Goal: Information Seeking & Learning: Find specific page/section

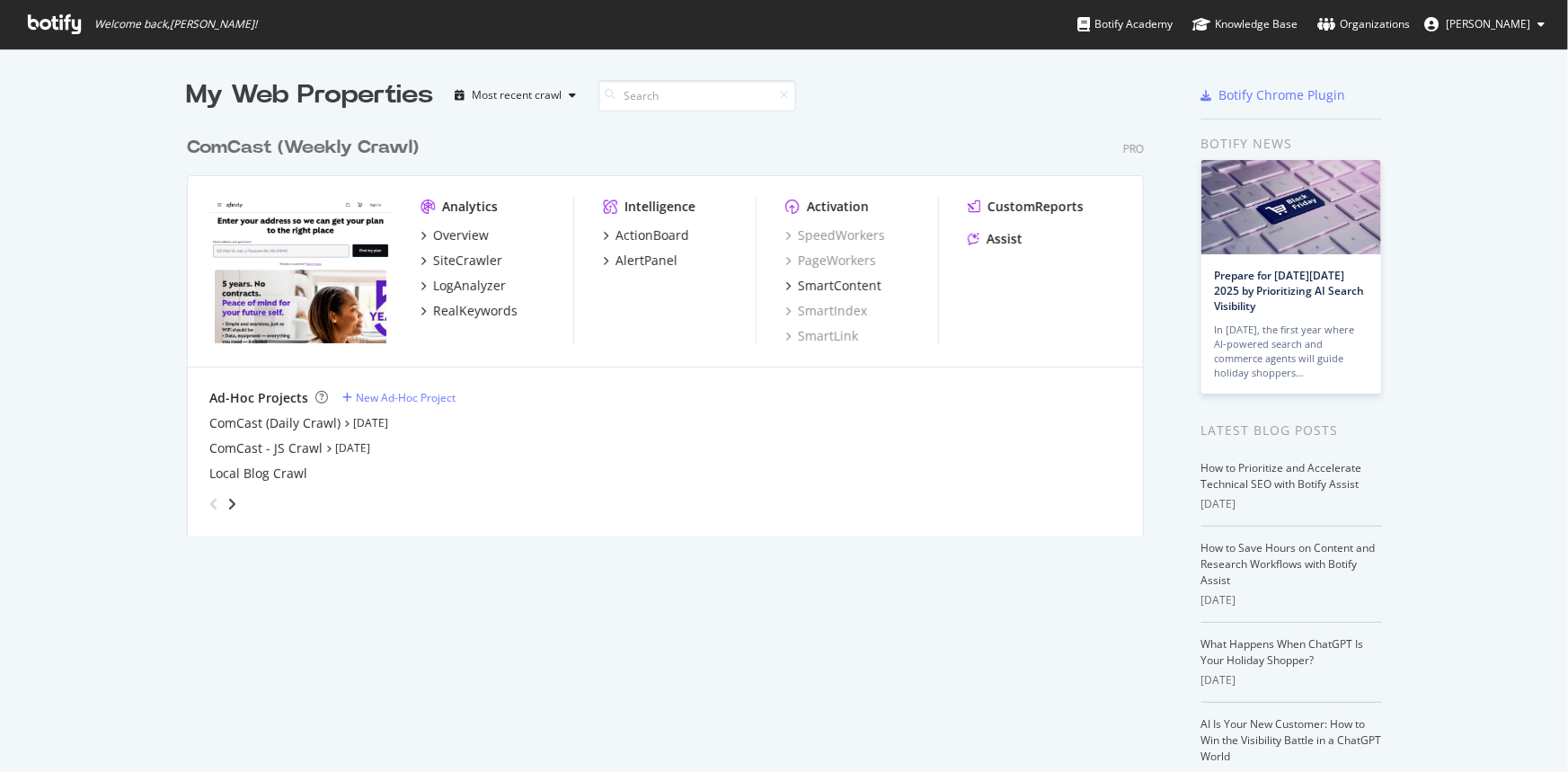
scroll to position [759, 1544]
click at [467, 260] on div "SiteCrawler" at bounding box center [468, 260] width 70 height 18
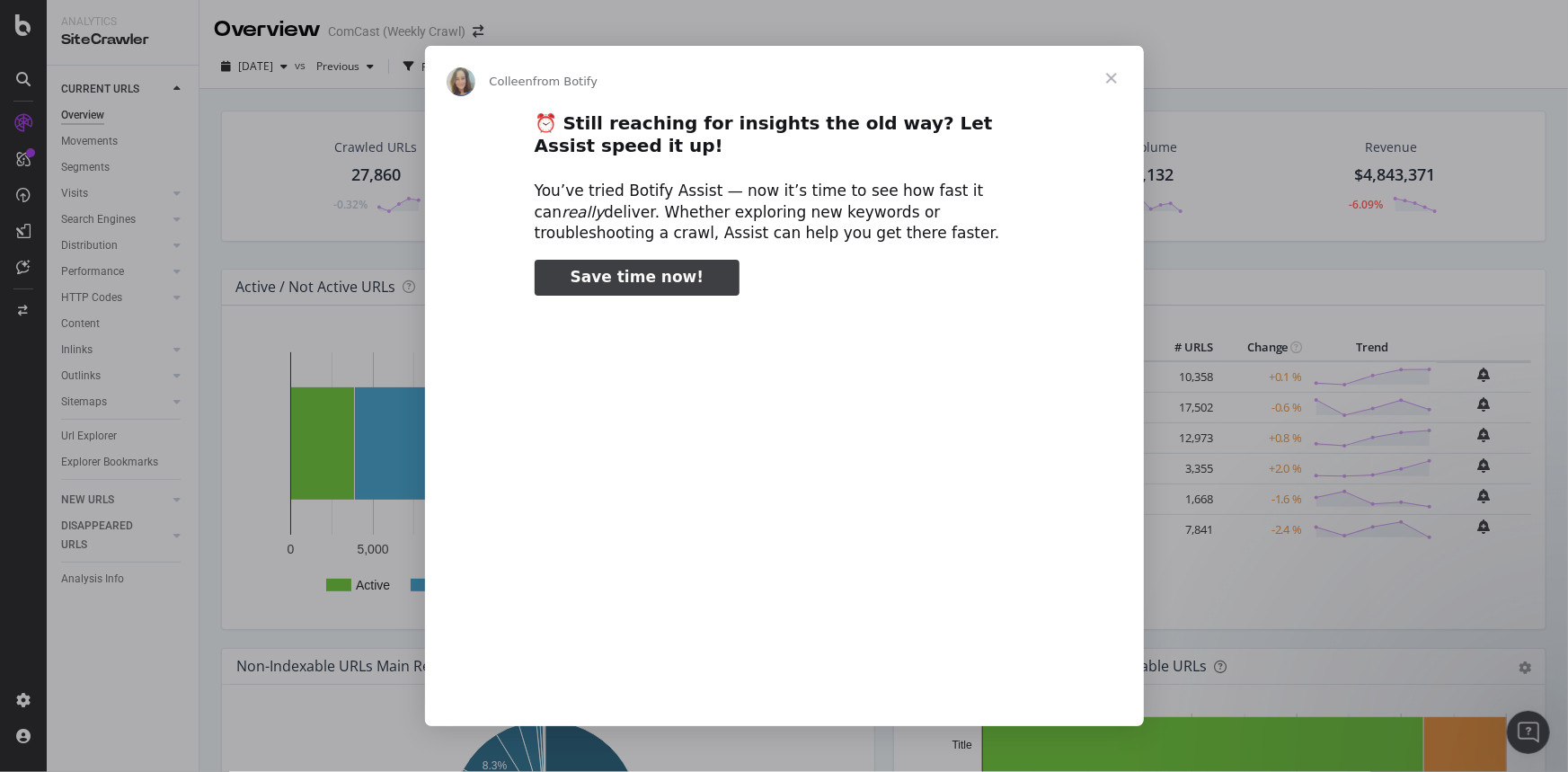
type input "2044181"
click at [1117, 80] on span "Close" at bounding box center [1112, 78] width 65 height 65
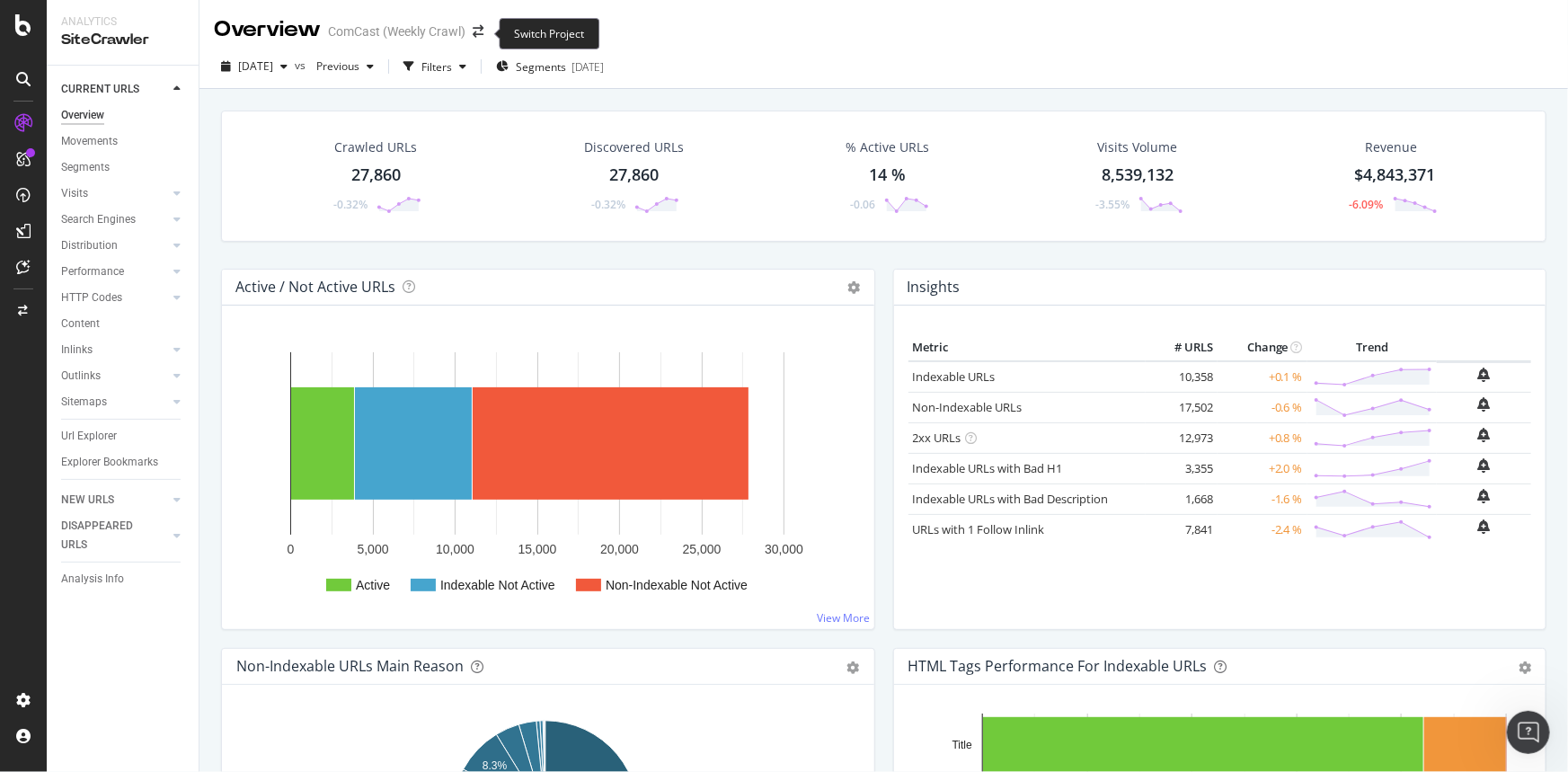
click at [472, 29] on span at bounding box center [478, 31] width 25 height 12
click at [483, 34] on icon "arrow-right-arrow-left" at bounding box center [478, 31] width 10 height 12
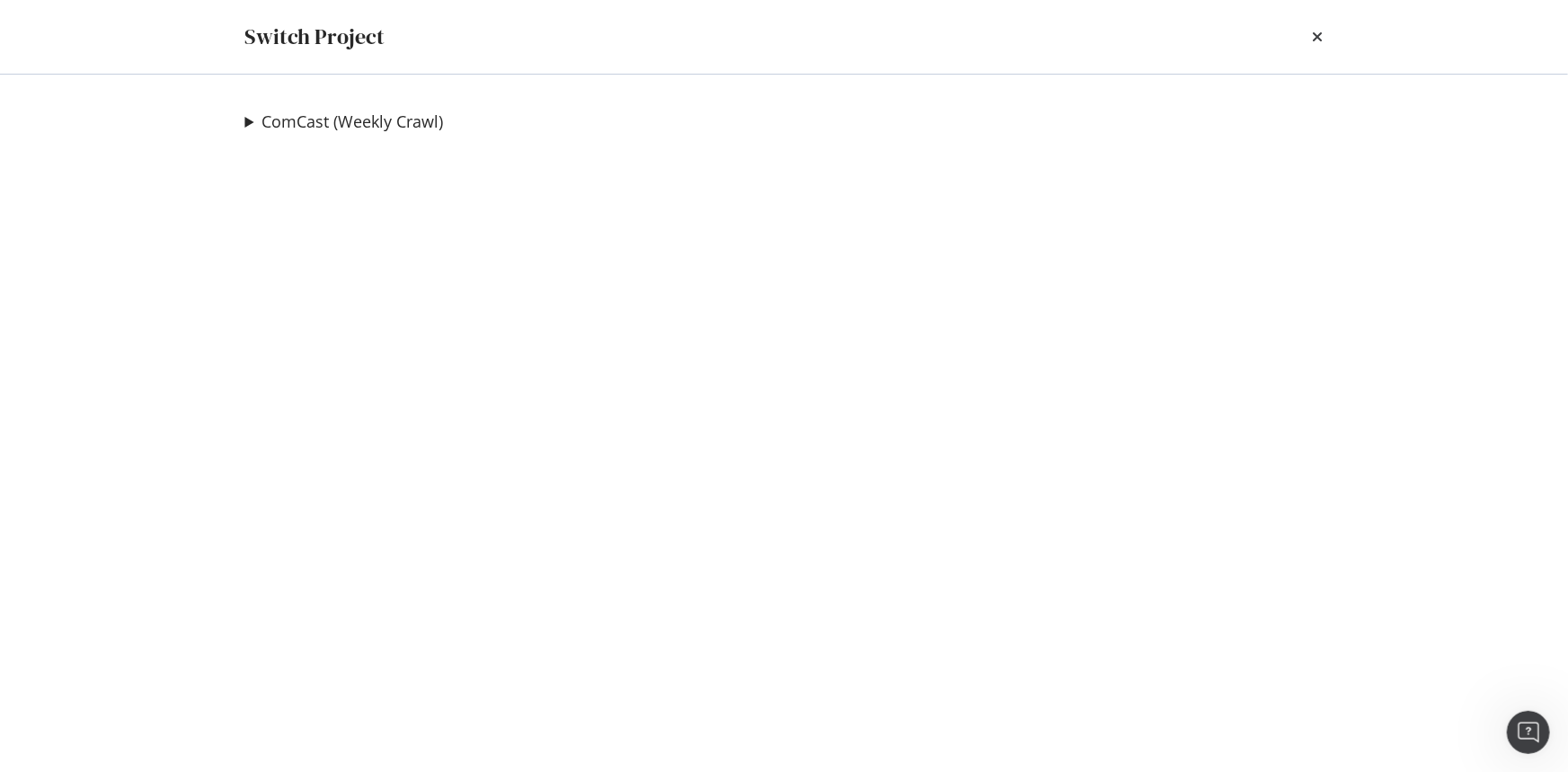
click at [243, 117] on div "ComCast (Weekly Crawl) ComCast (Daily Crawl) Ad-Hoc Project ComCast - JS Crawl …" at bounding box center [784, 422] width 1150 height 697
click at [252, 127] on summary "ComCast (Weekly Crawl)" at bounding box center [344, 122] width 198 height 24
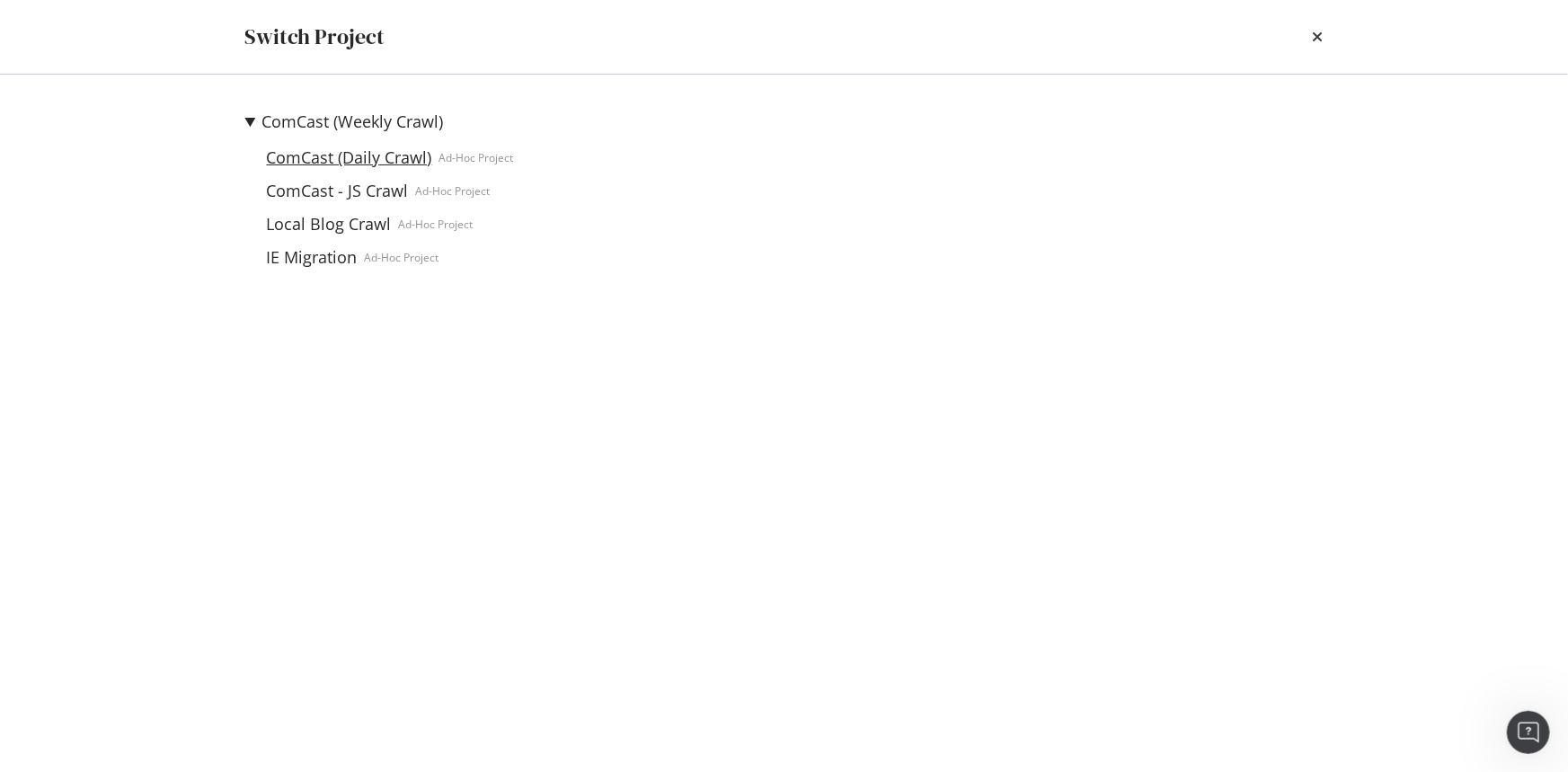
click at [397, 158] on link "ComCast (Daily Crawl)" at bounding box center [349, 158] width 180 height 19
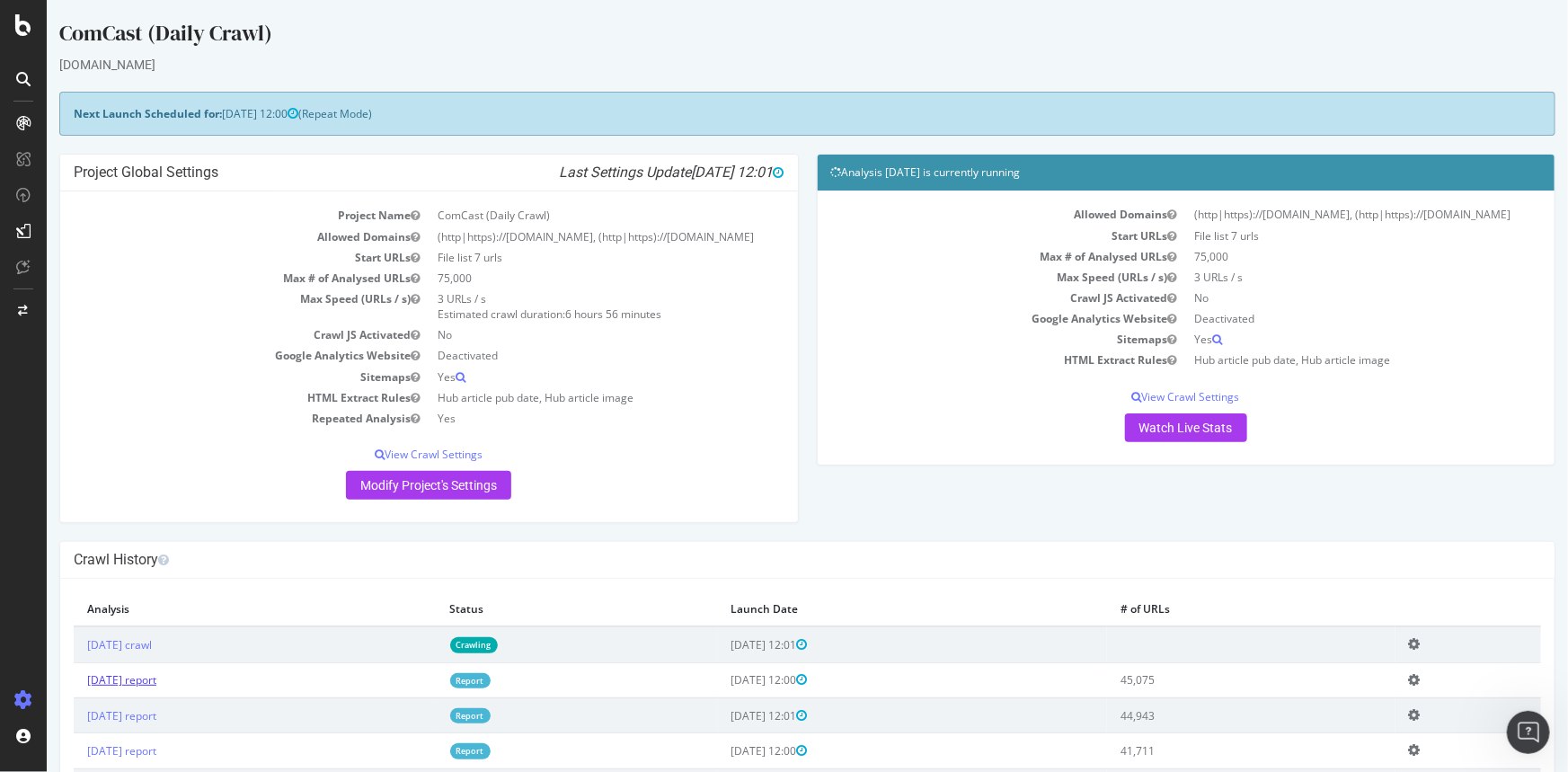
click at [155, 687] on link "[DATE] report" at bounding box center [121, 680] width 70 height 15
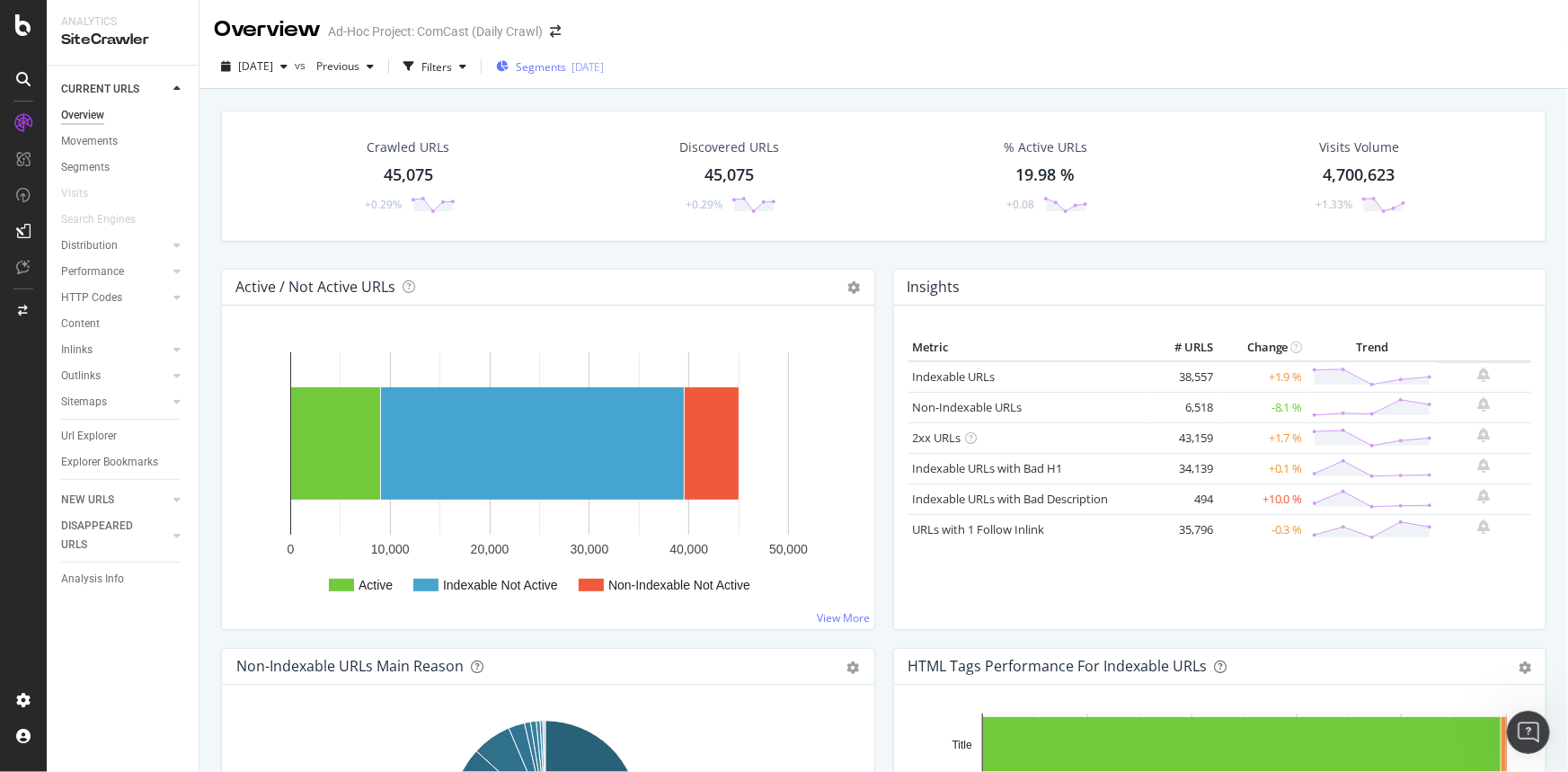
drag, startPoint x: 91, startPoint y: 436, endPoint x: 594, endPoint y: 66, distance: 624.4
click at [91, 436] on div "Url Explorer" at bounding box center [88, 436] width 55 height 19
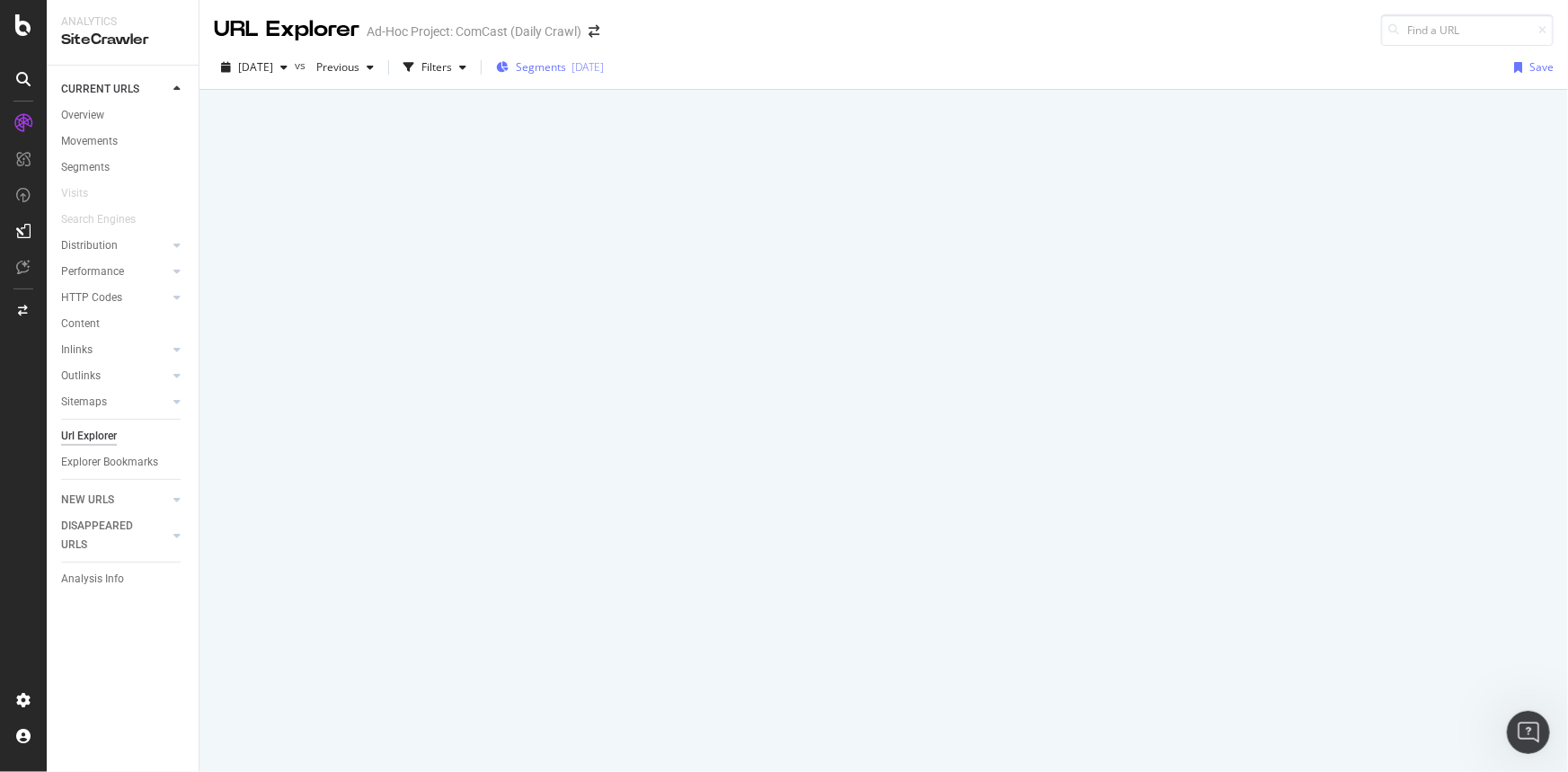
click at [566, 66] on span "Segments" at bounding box center [541, 67] width 51 height 15
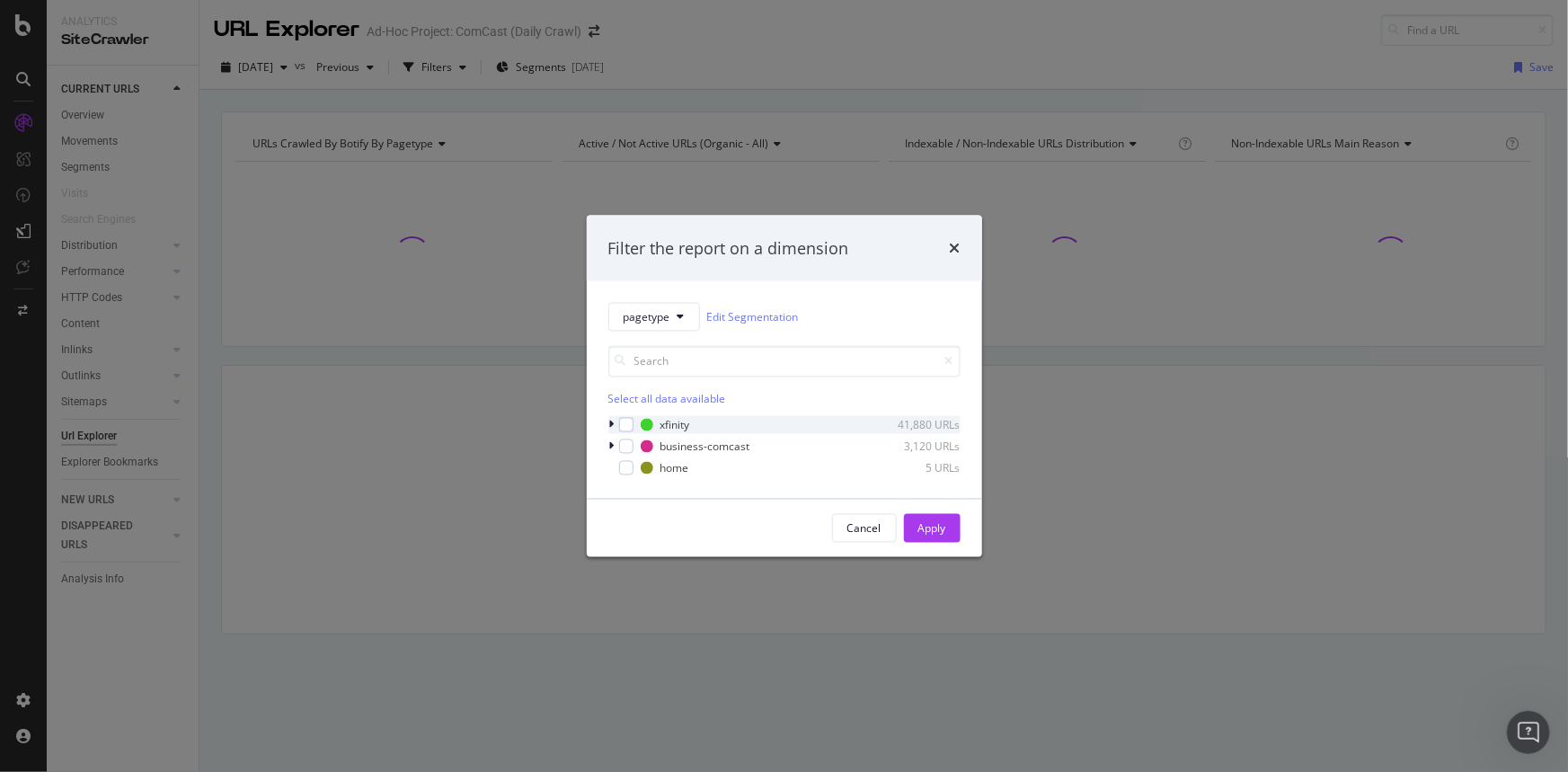
click at [607, 421] on div "pagetype Edit Segmentation Select all data available xfinity 41,880 URLs busine…" at bounding box center [784, 389] width 395 height 217
click at [610, 423] on icon "modal" at bounding box center [612, 424] width 6 height 10
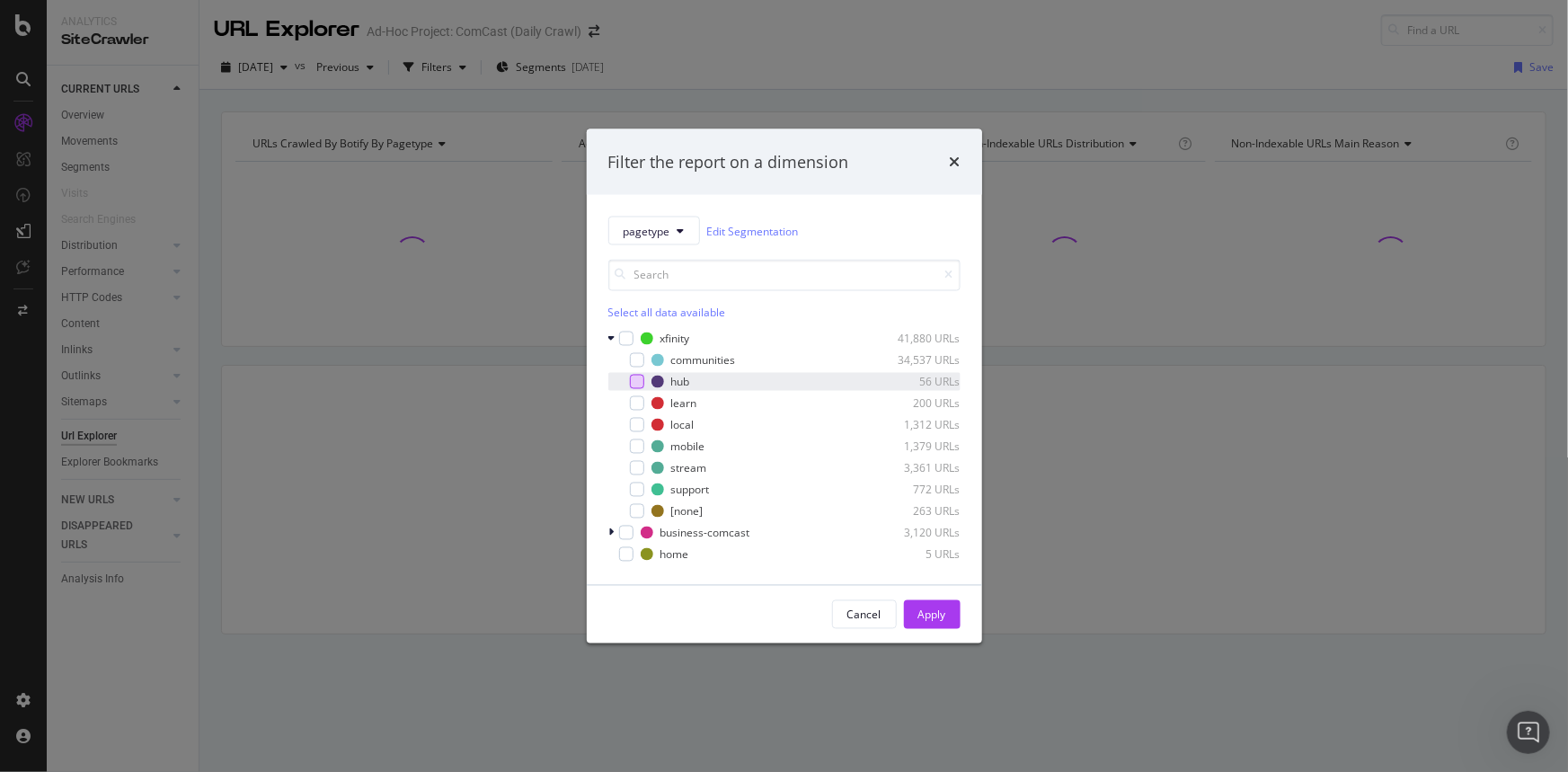
click at [638, 383] on div "modal" at bounding box center [637, 381] width 14 height 14
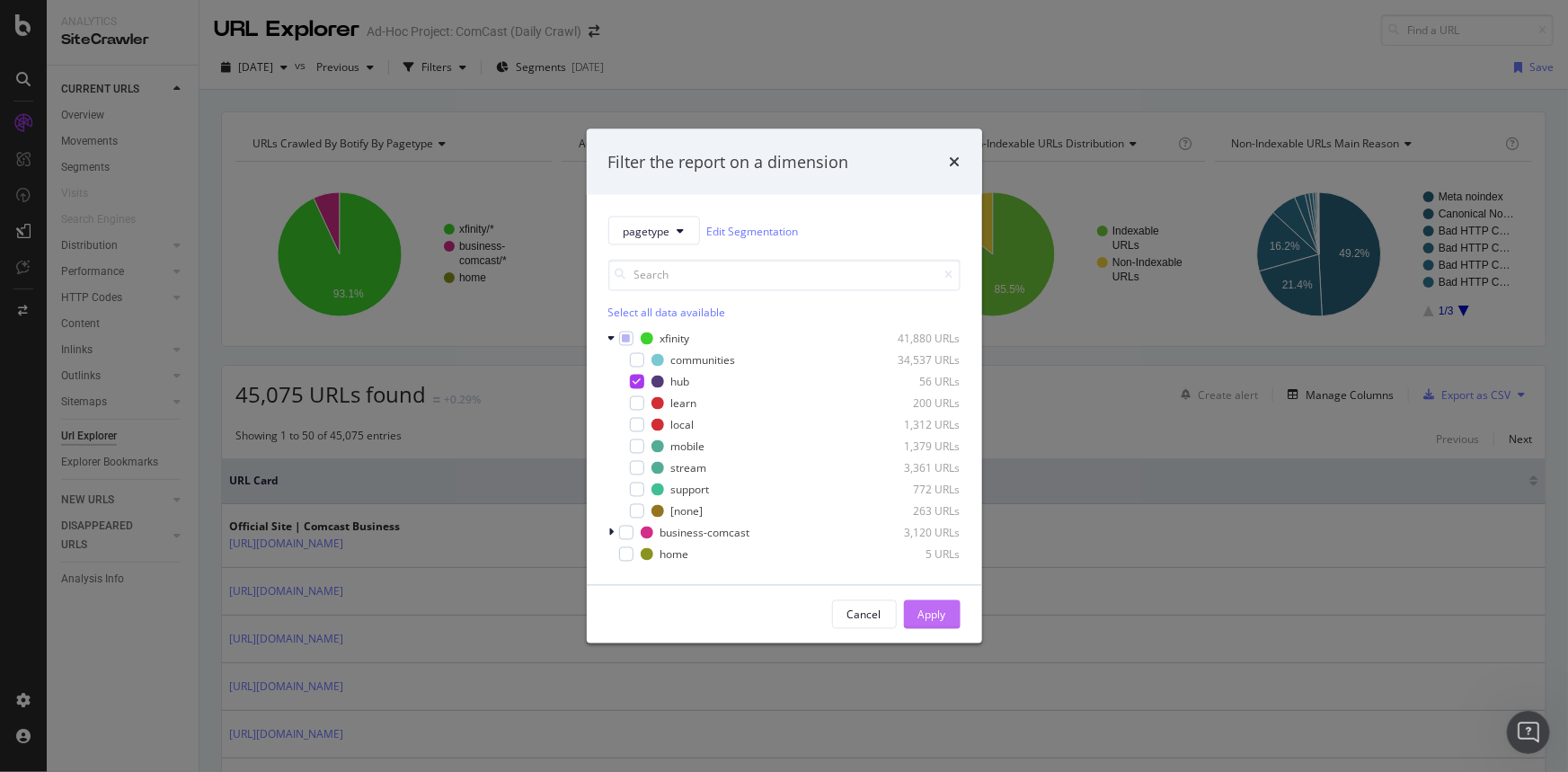
click at [942, 603] on div "Apply" at bounding box center [932, 614] width 28 height 27
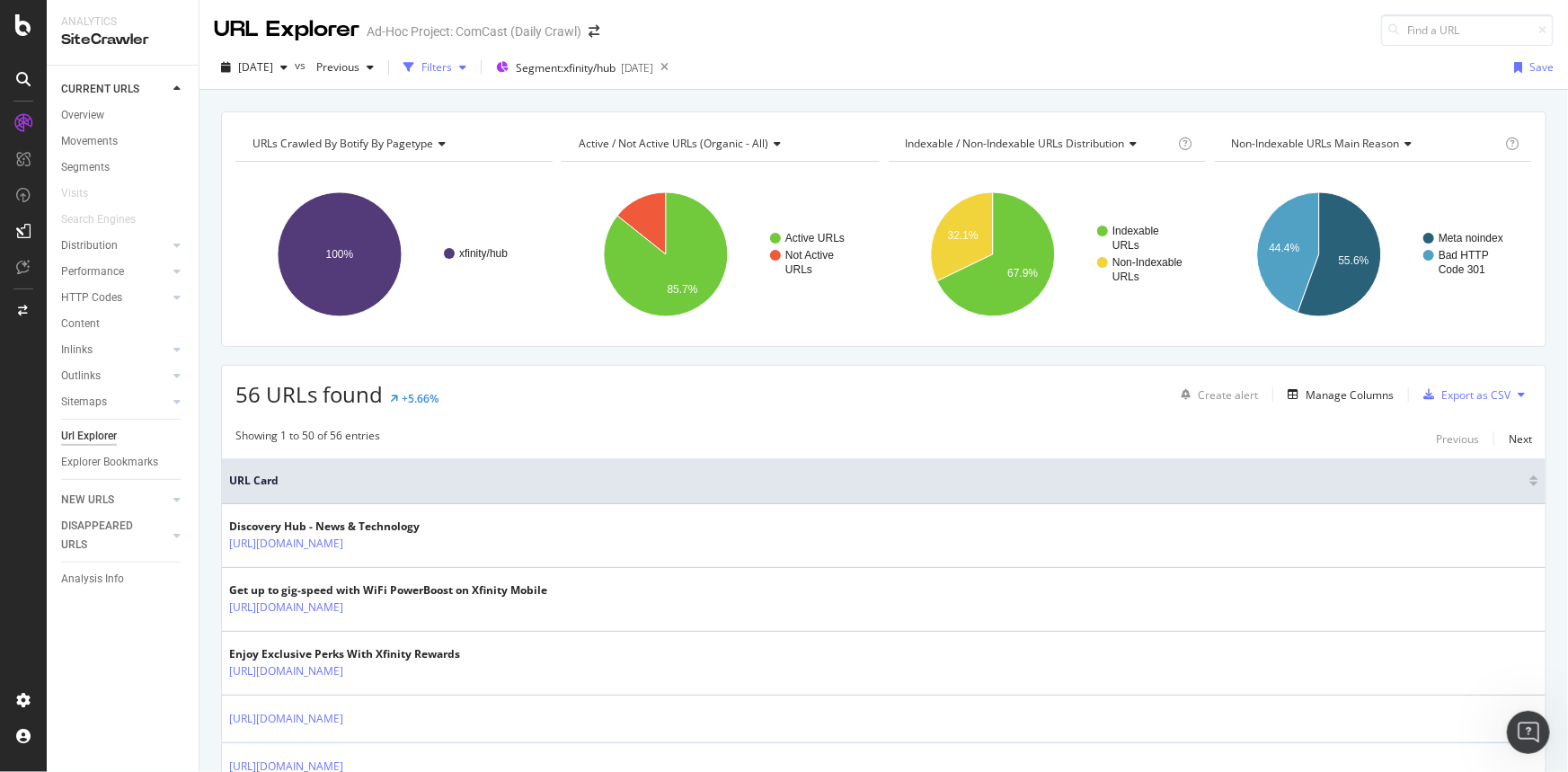
click at [452, 59] on div "Filters" at bounding box center [436, 67] width 30 height 15
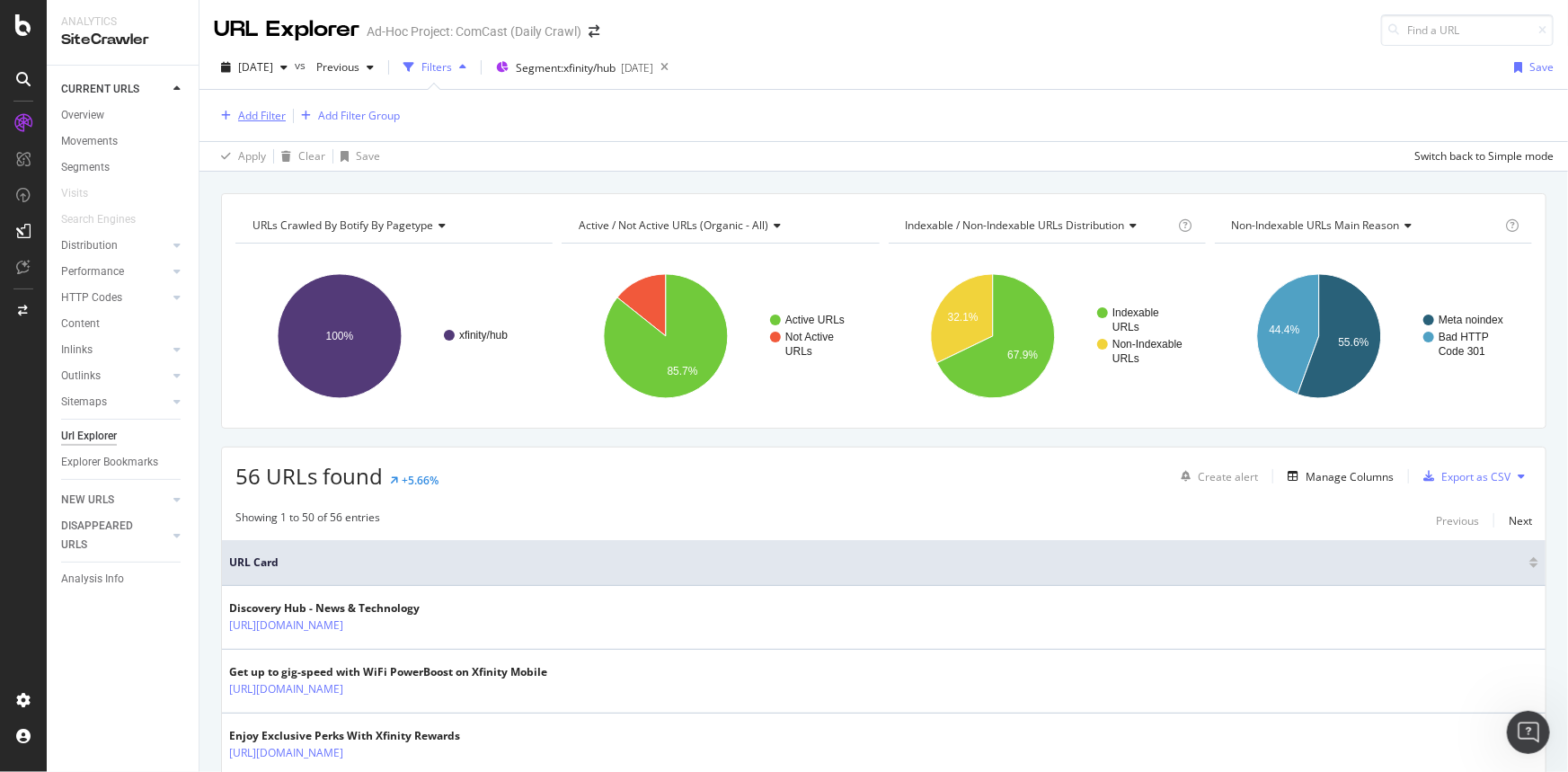
click at [245, 115] on div "Add Filter" at bounding box center [261, 116] width 48 height 15
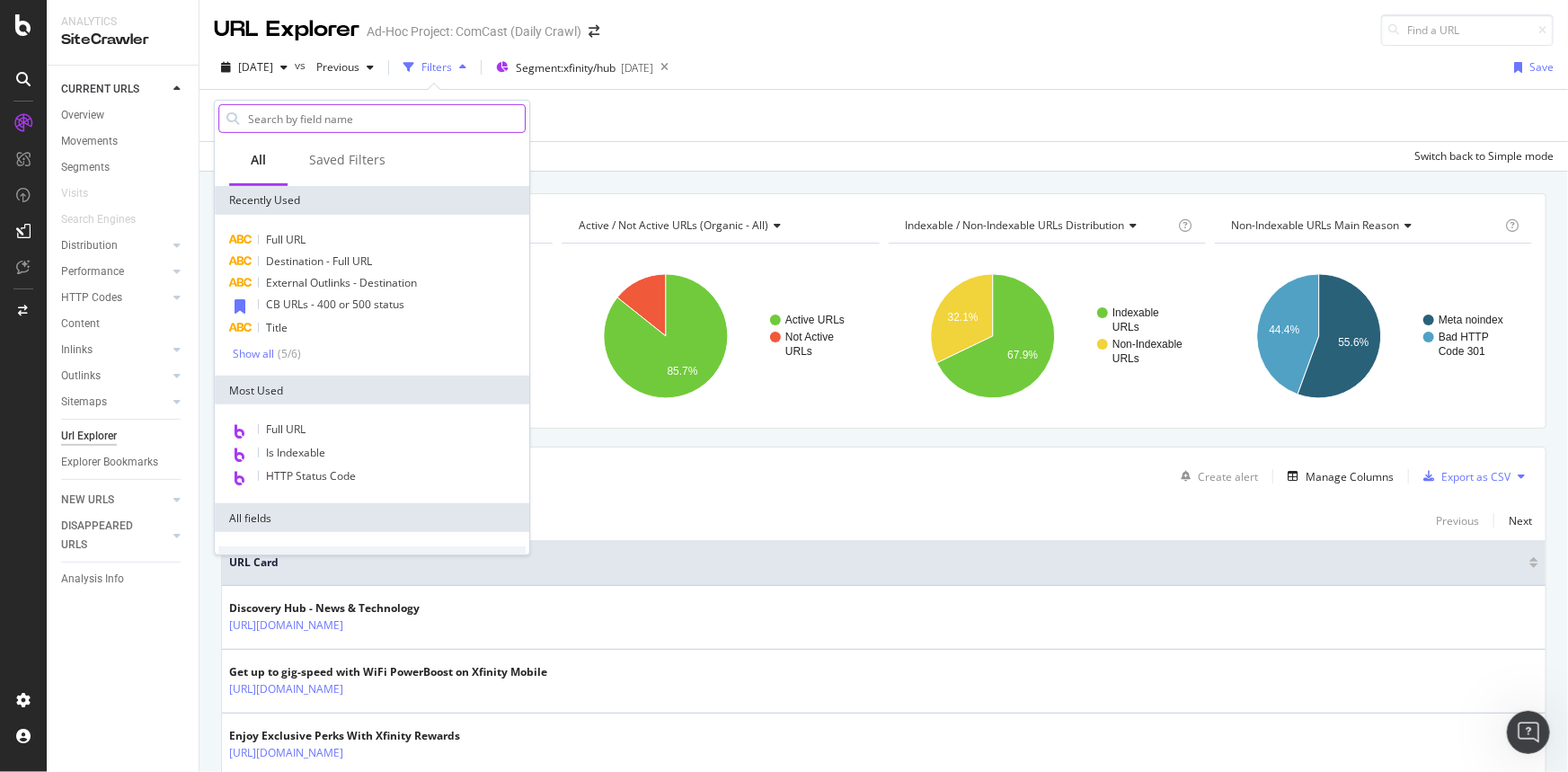
click at [344, 114] on input "text" at bounding box center [386, 118] width 278 height 27
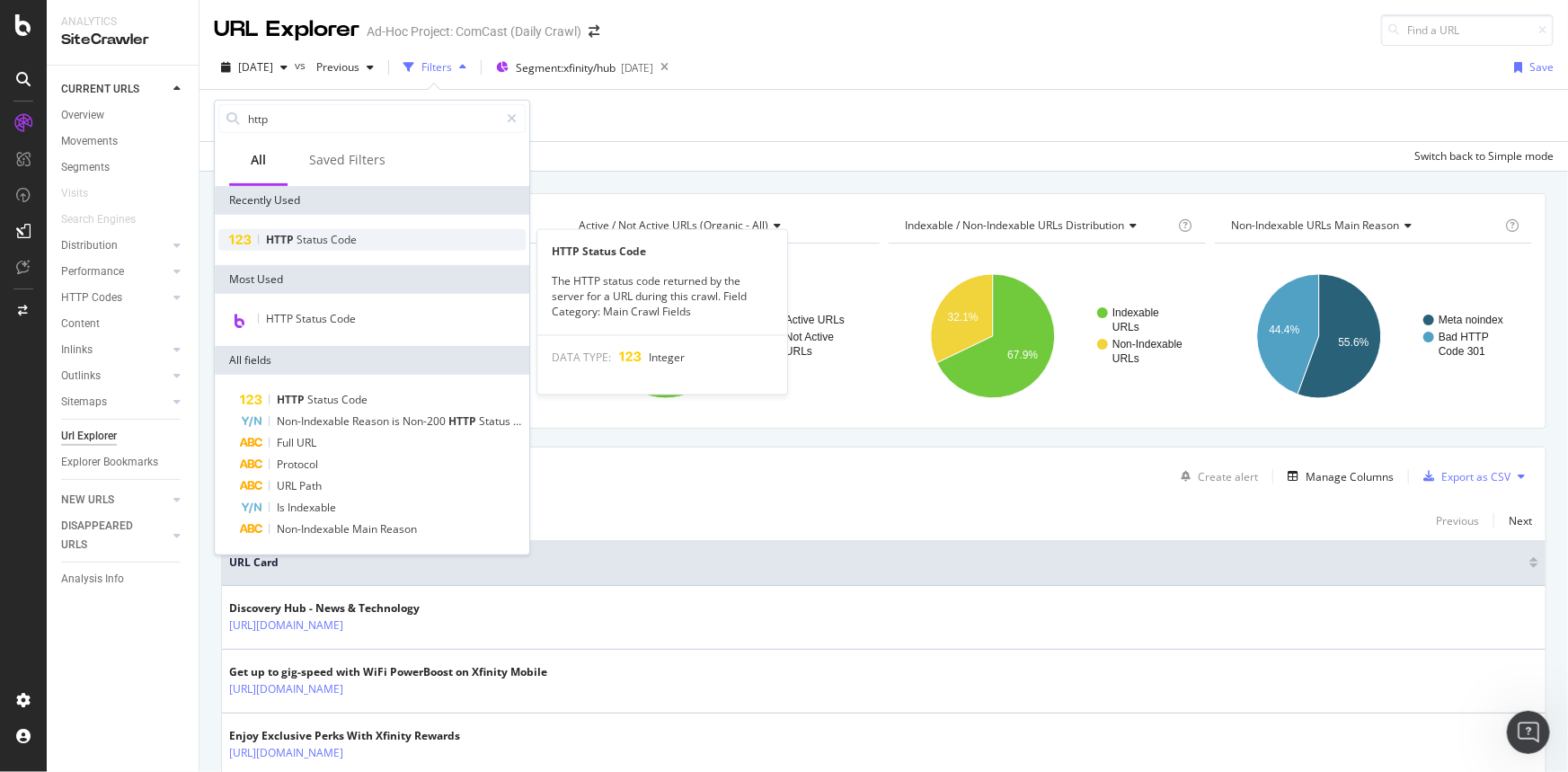
type input "http"
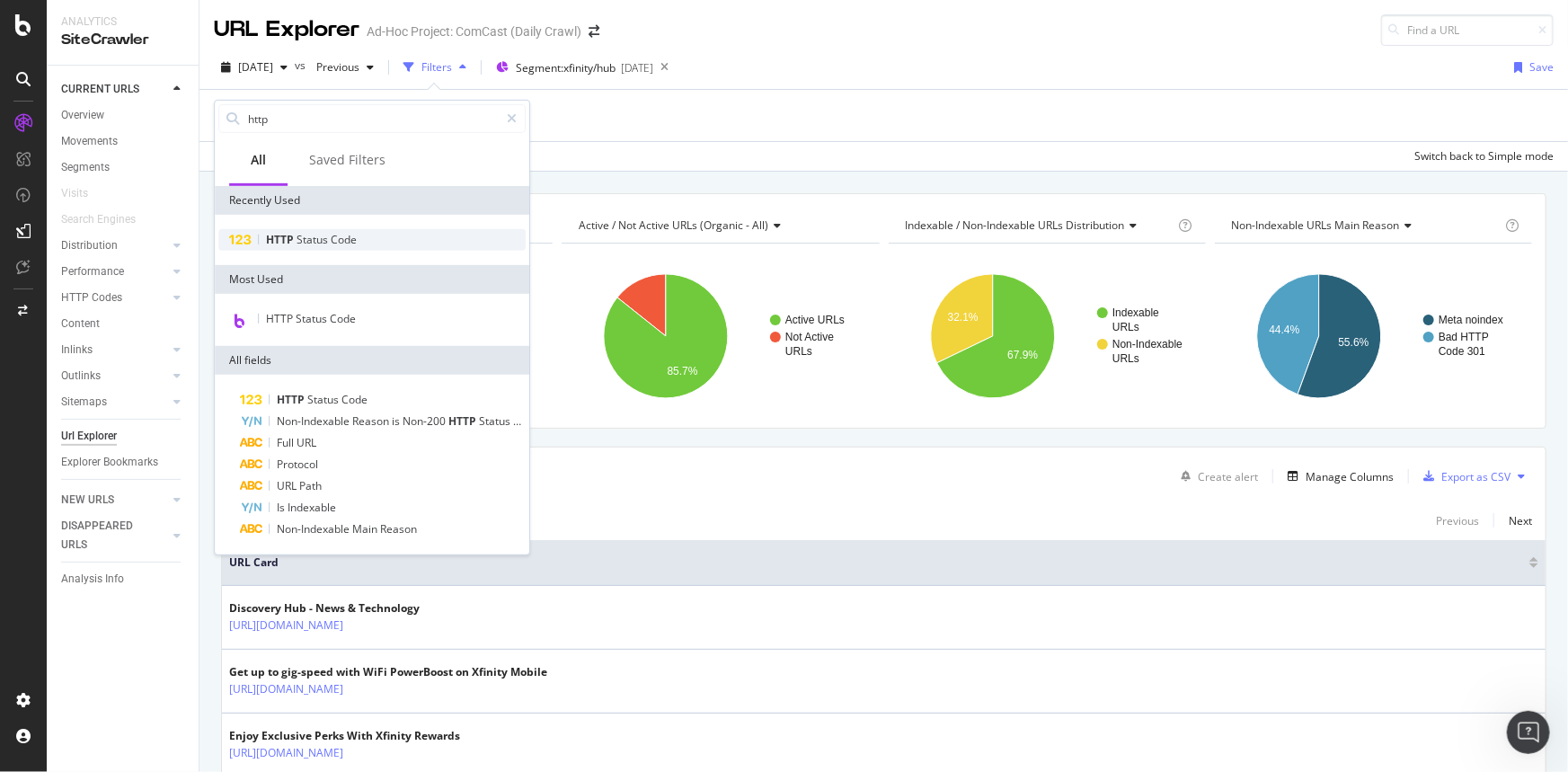
click at [307, 238] on span "Status" at bounding box center [313, 240] width 34 height 15
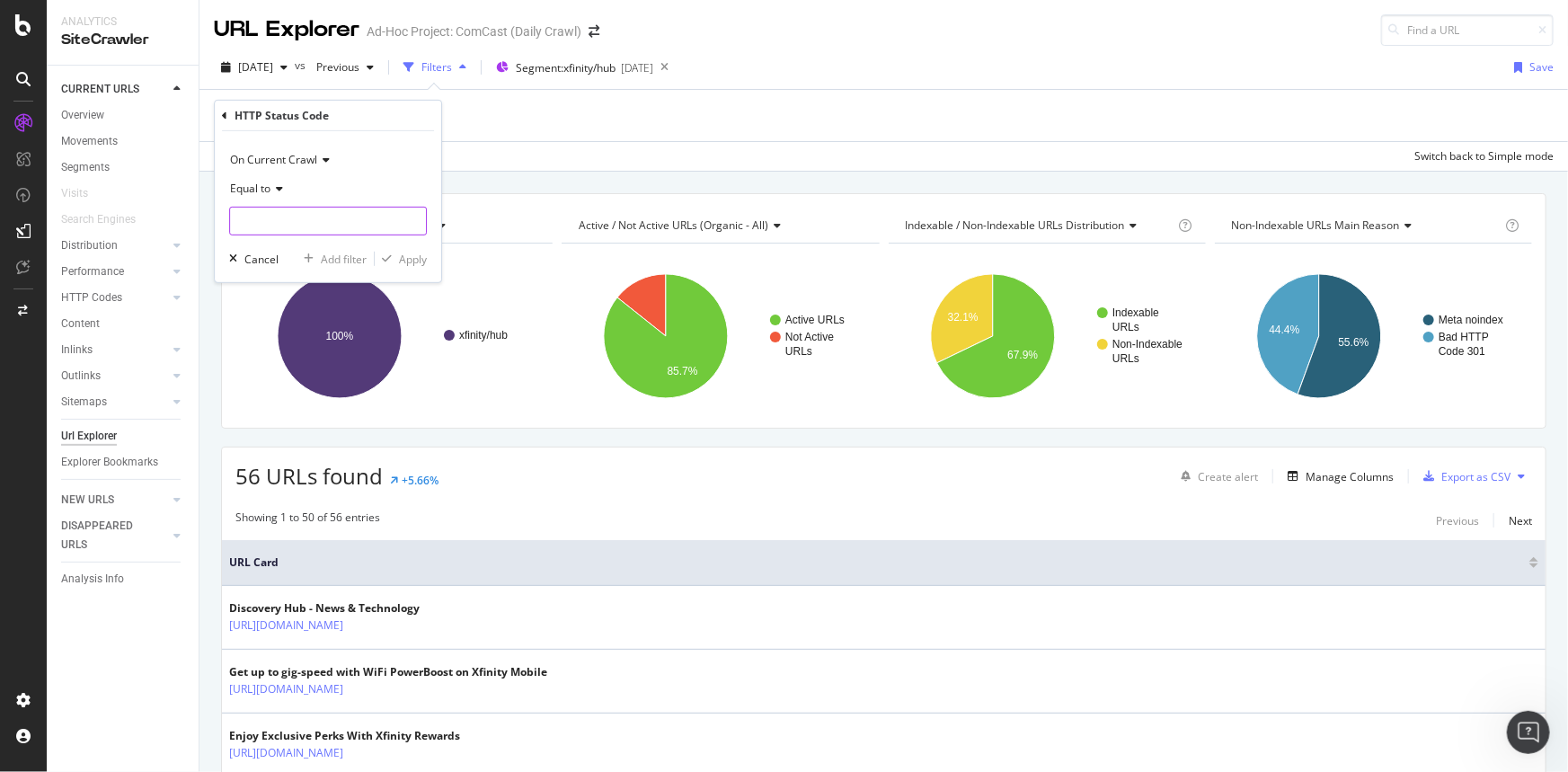
click at [238, 213] on input "number" at bounding box center [328, 221] width 198 height 29
type input "200"
click at [403, 257] on div "Apply" at bounding box center [413, 259] width 28 height 15
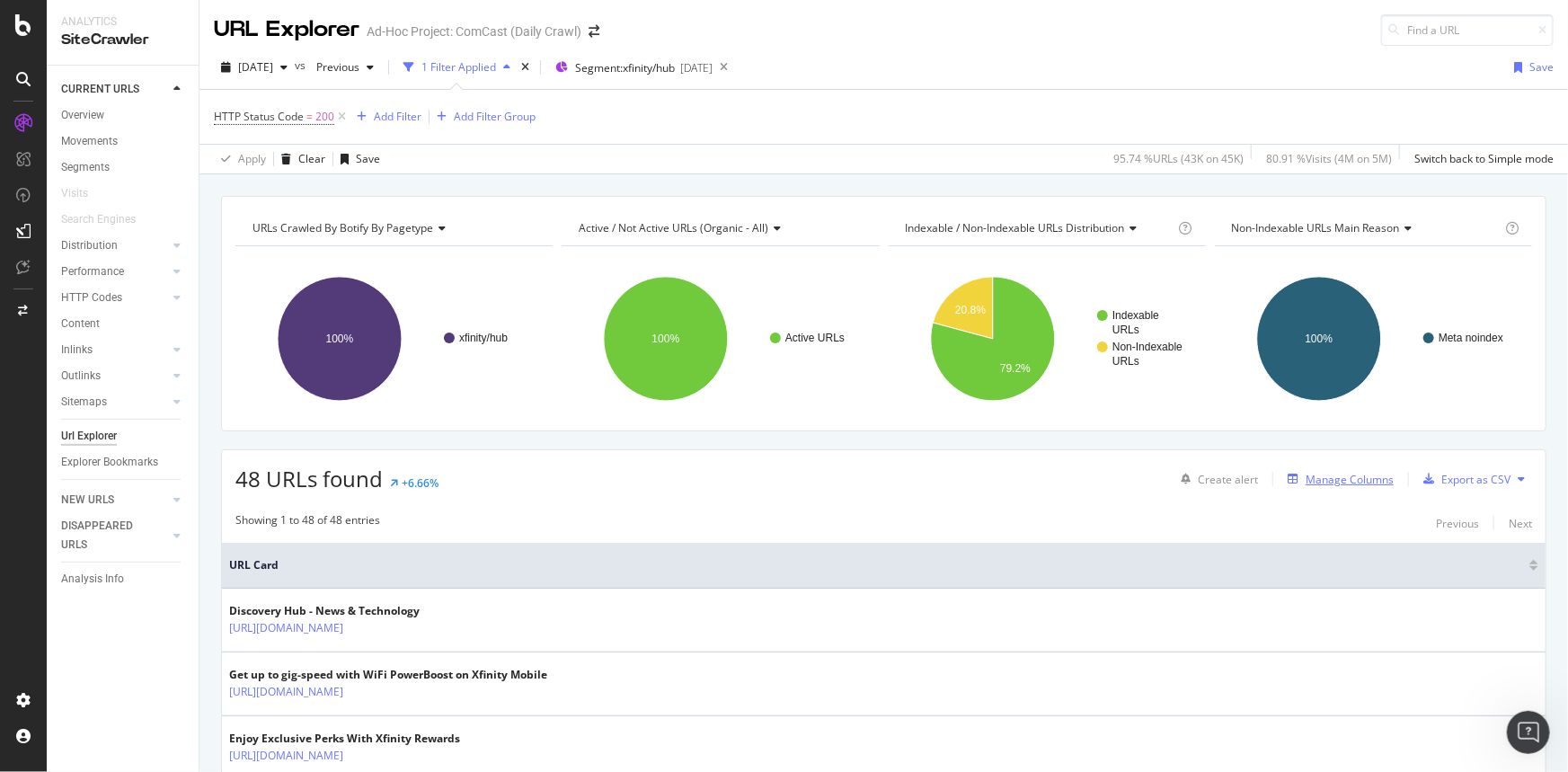
click at [1340, 477] on div "Manage Columns" at bounding box center [1350, 480] width 88 height 15
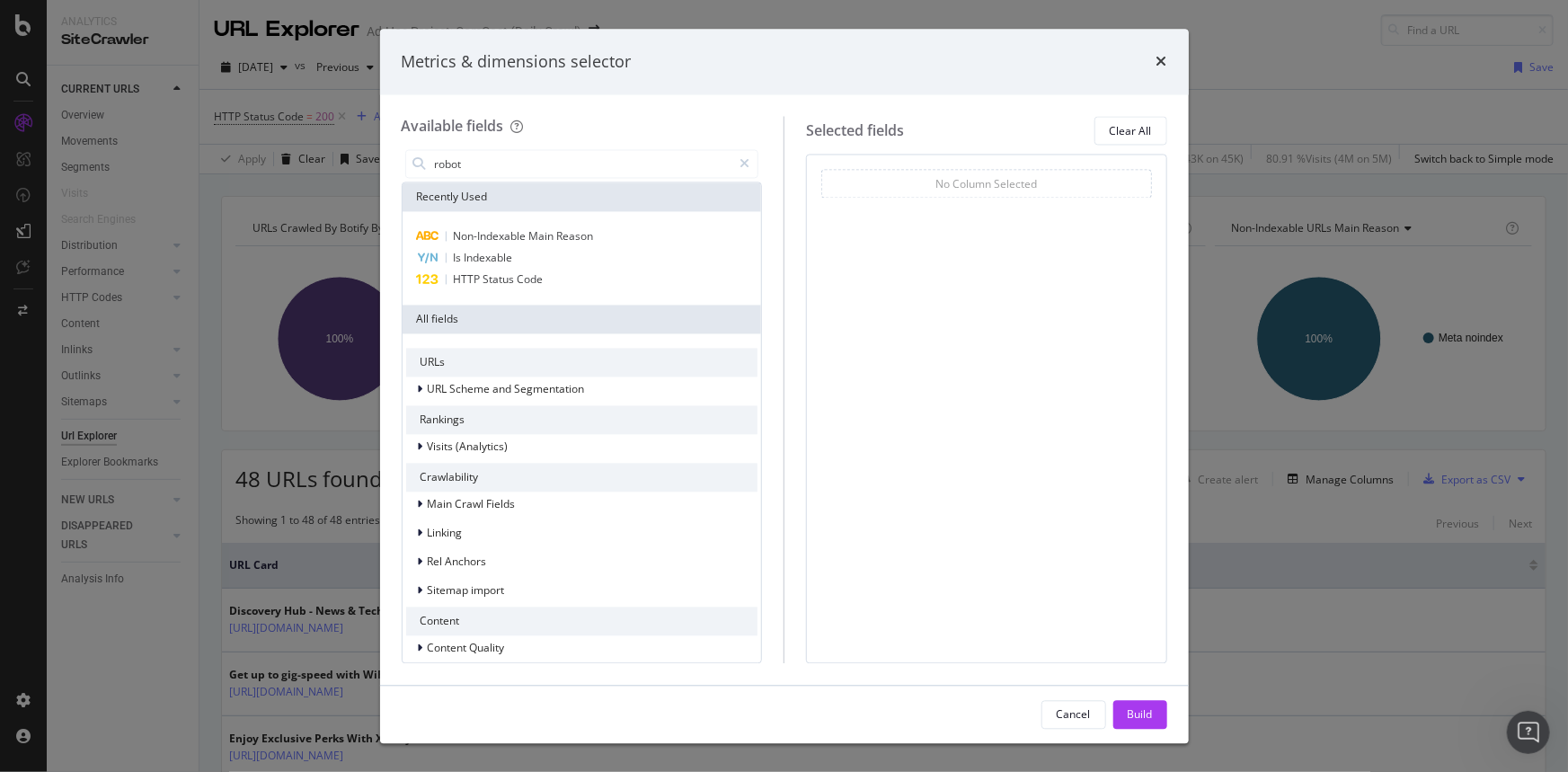
type input "robots"
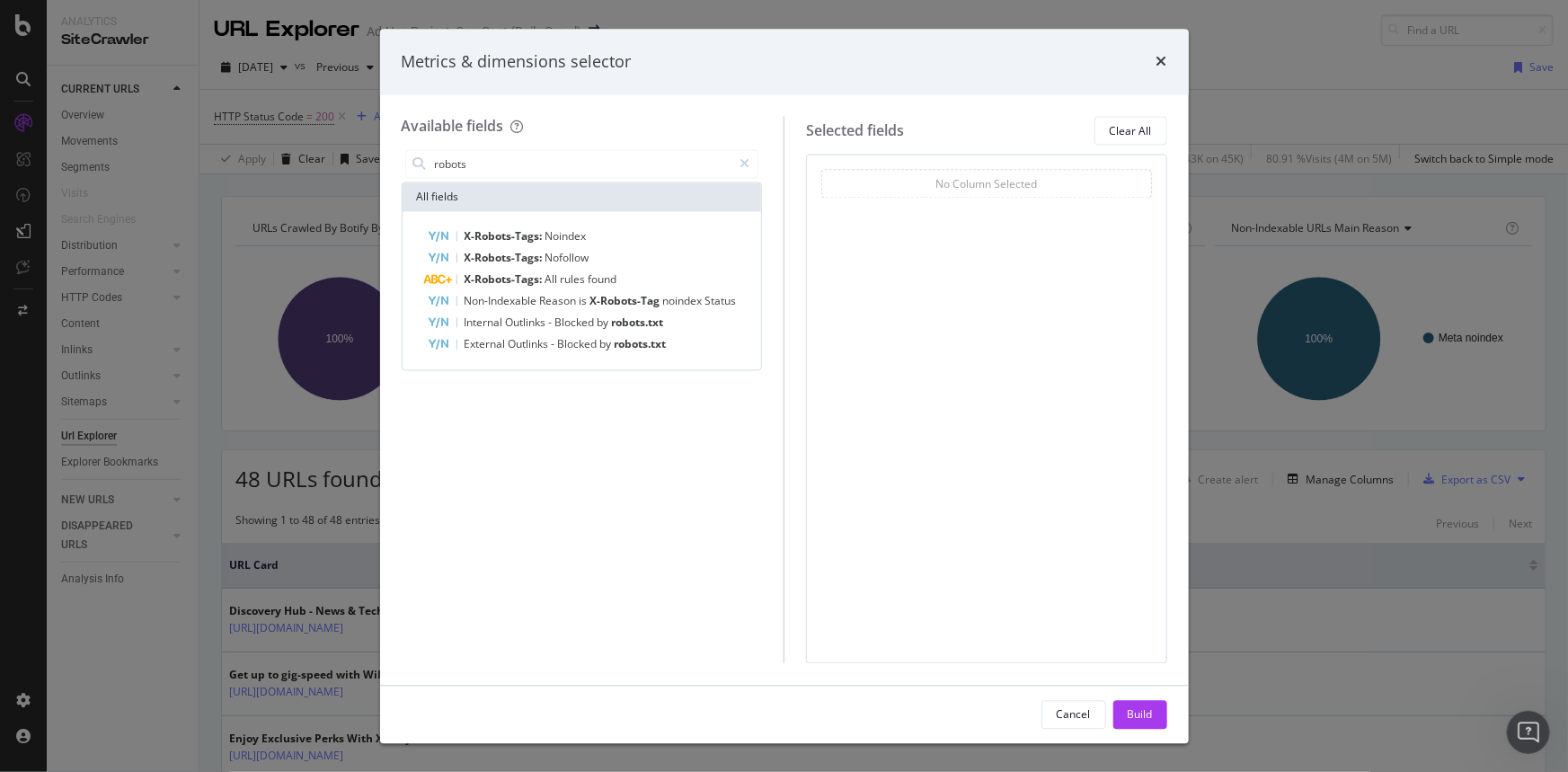
drag, startPoint x: 571, startPoint y: 155, endPoint x: 22, endPoint y: 110, distance: 550.8
click at [22, 110] on div "Metrics & dimensions selector Available fields robots All fields X-Robots-Tags:…" at bounding box center [784, 386] width 1568 height 772
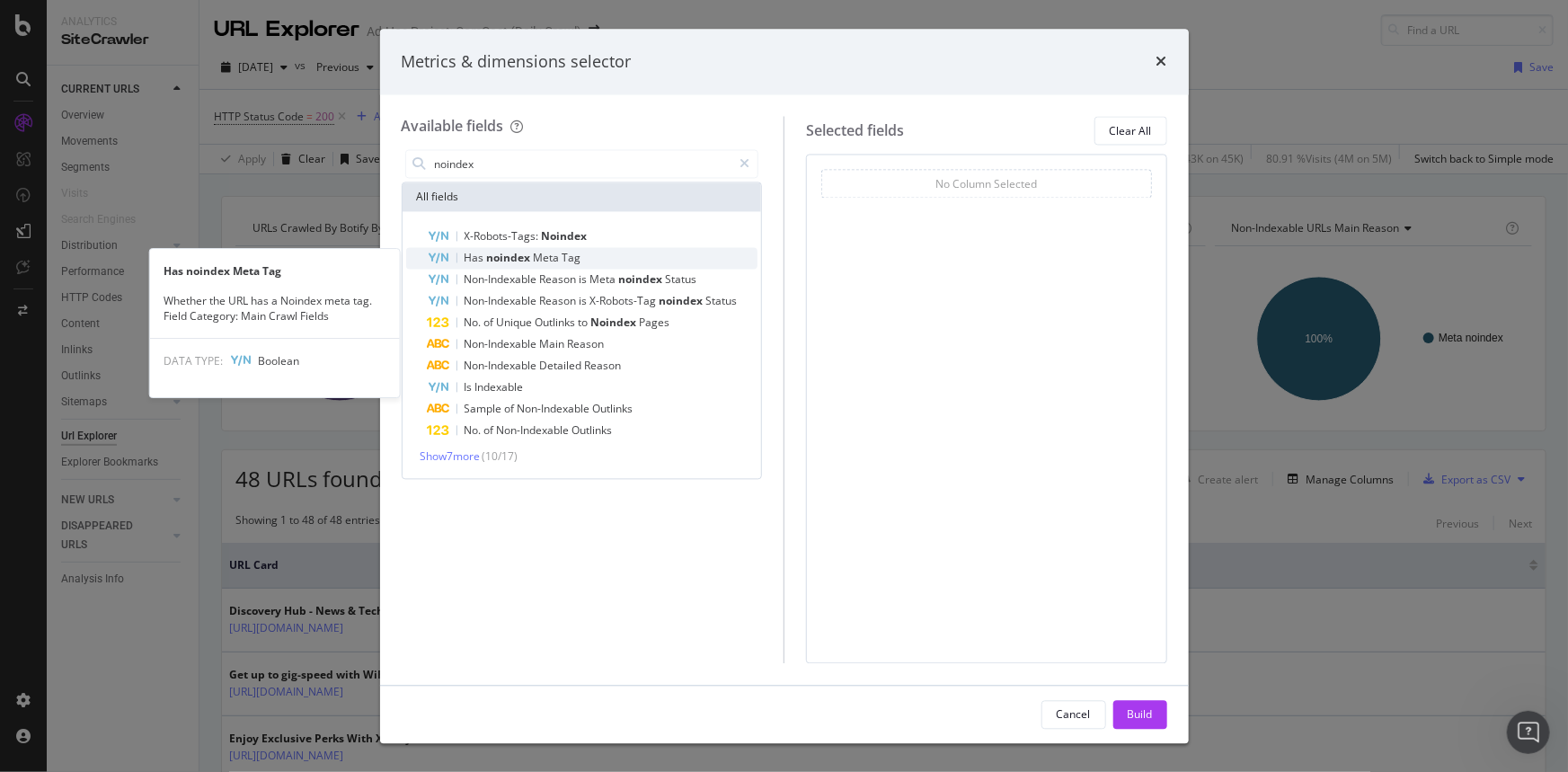
type input "noindex"
click at [550, 252] on span "Meta" at bounding box center [548, 259] width 29 height 15
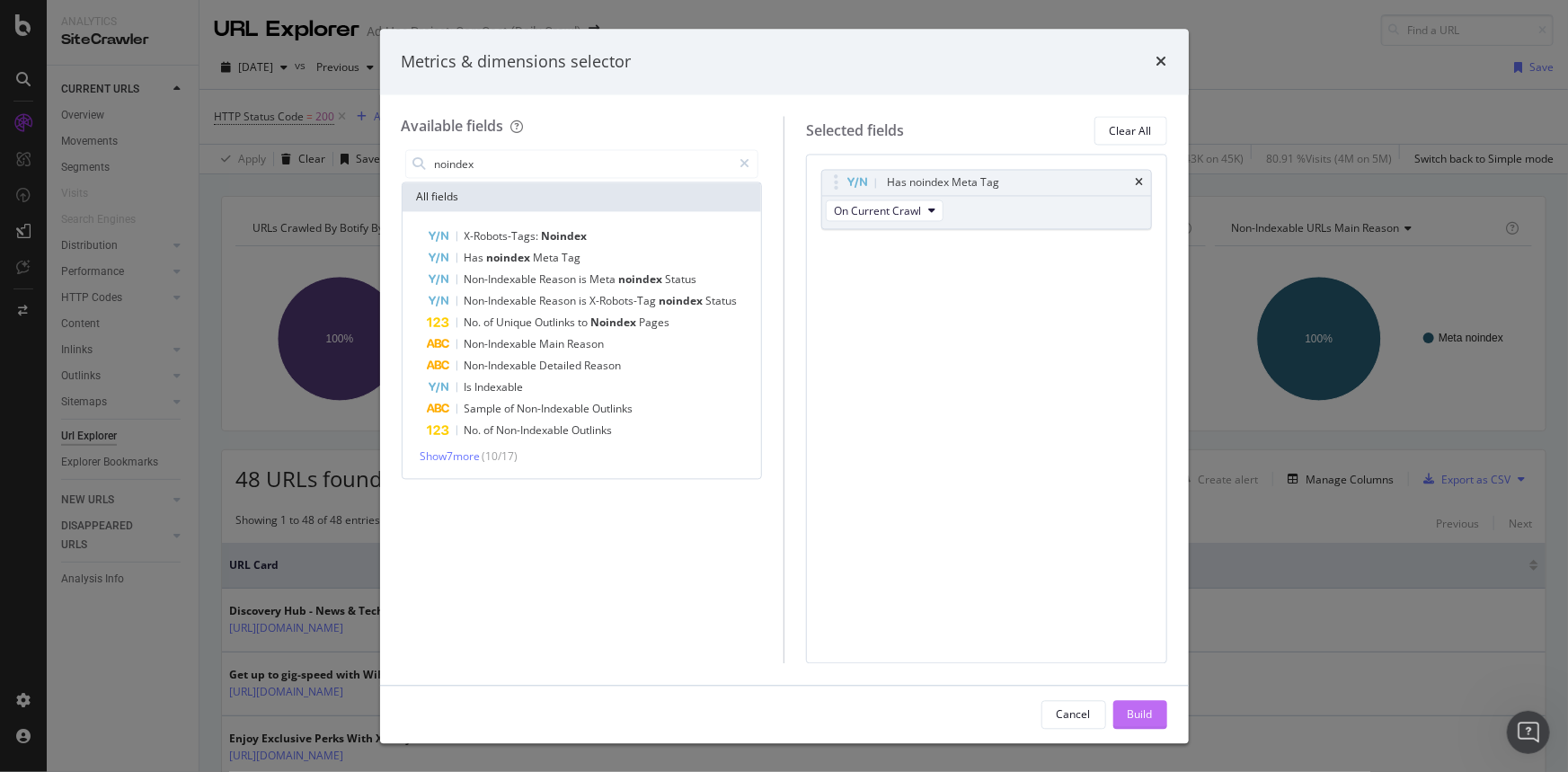
click at [1140, 701] on div "Build" at bounding box center [1140, 714] width 25 height 27
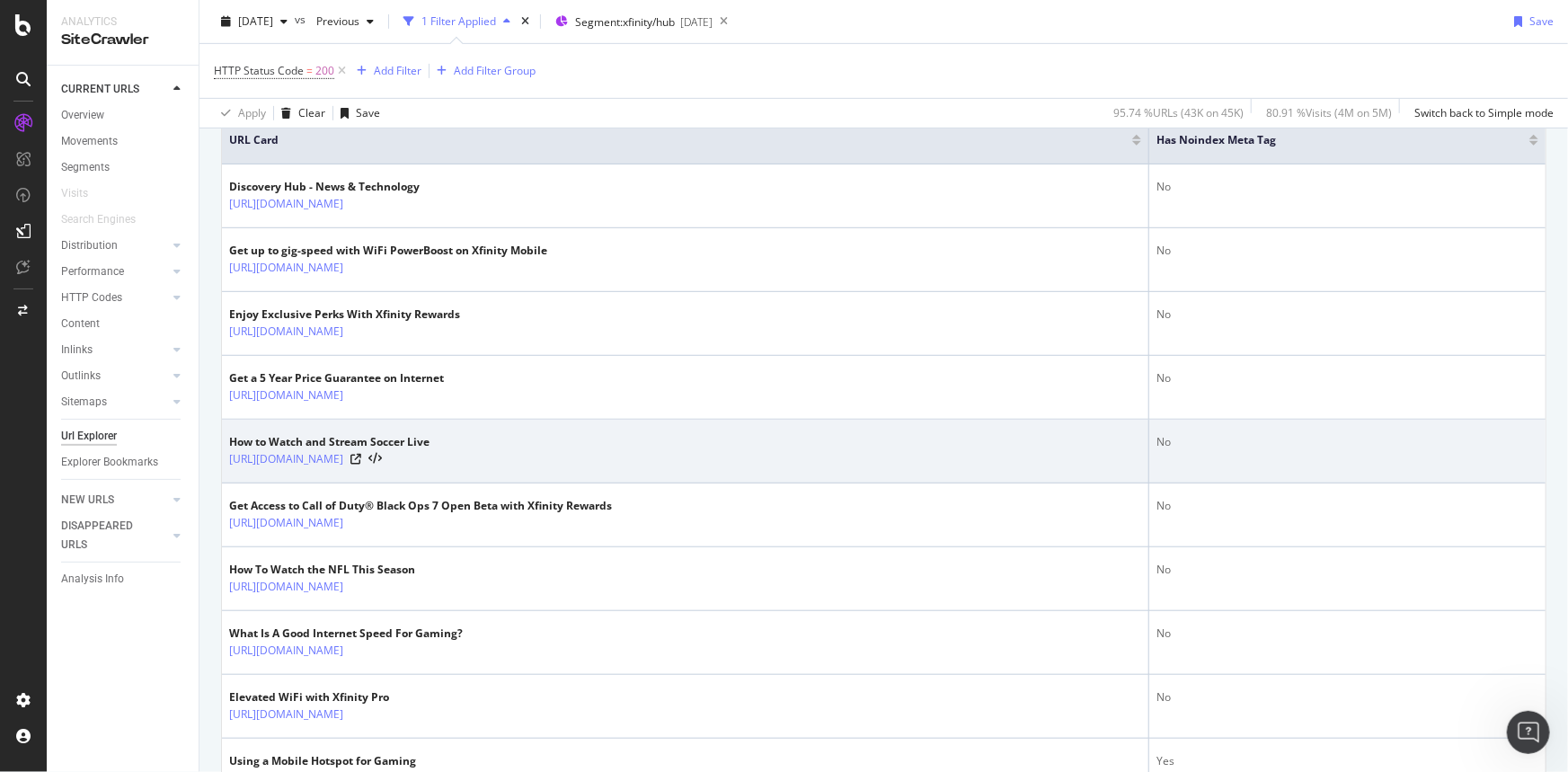
scroll to position [163, 0]
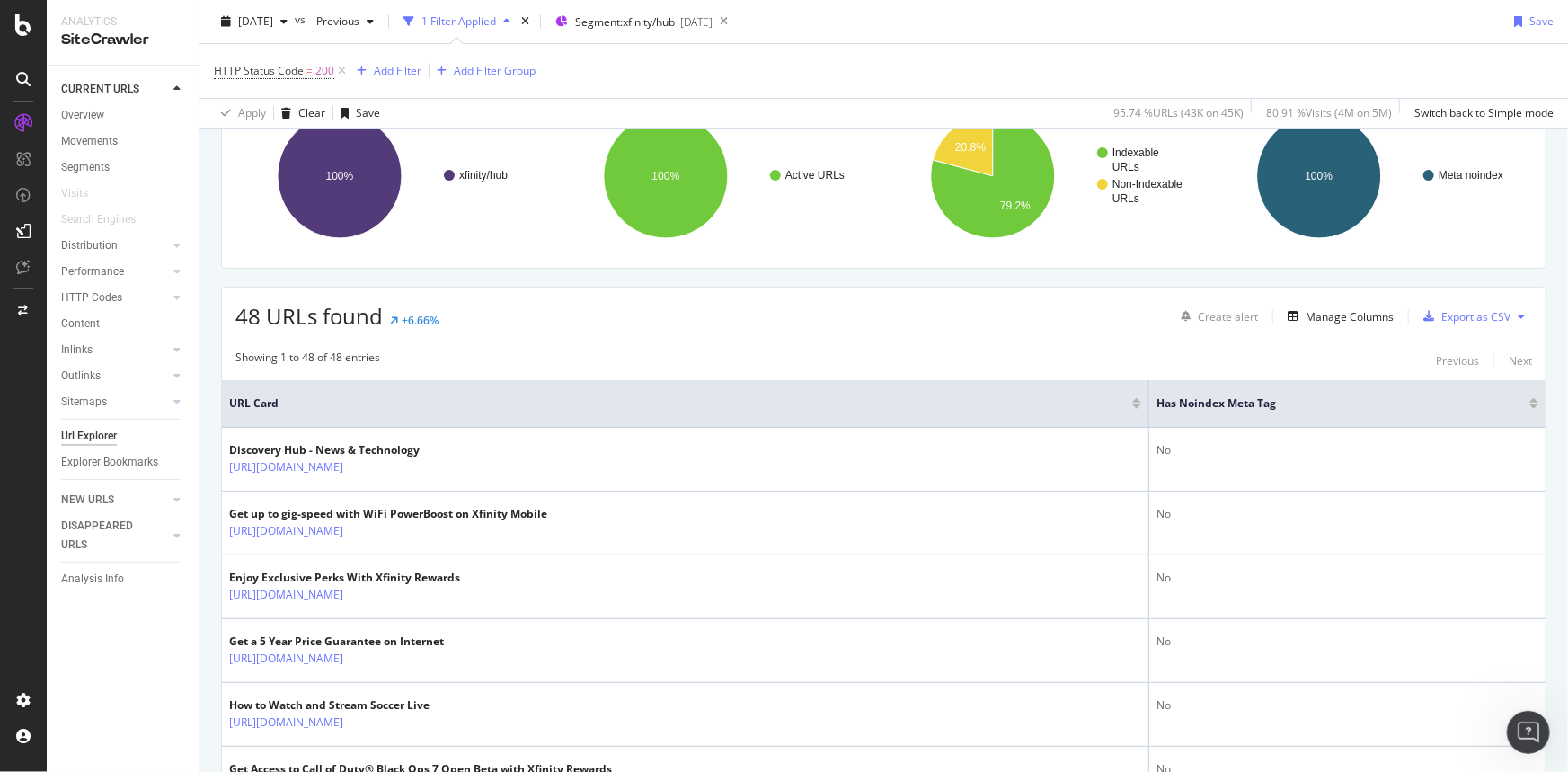
click at [1529, 404] on div at bounding box center [1534, 406] width 9 height 5
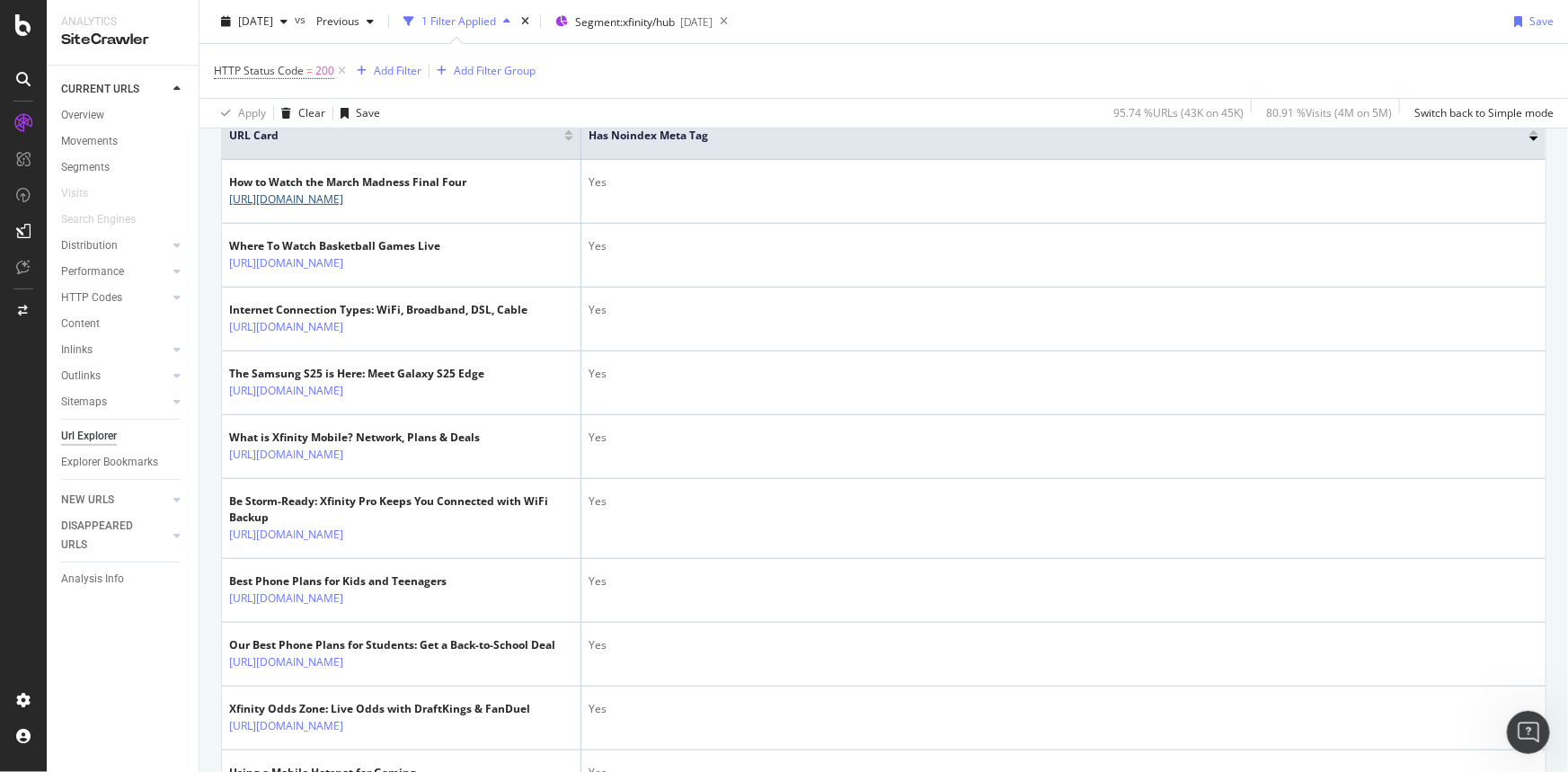
scroll to position [163, 0]
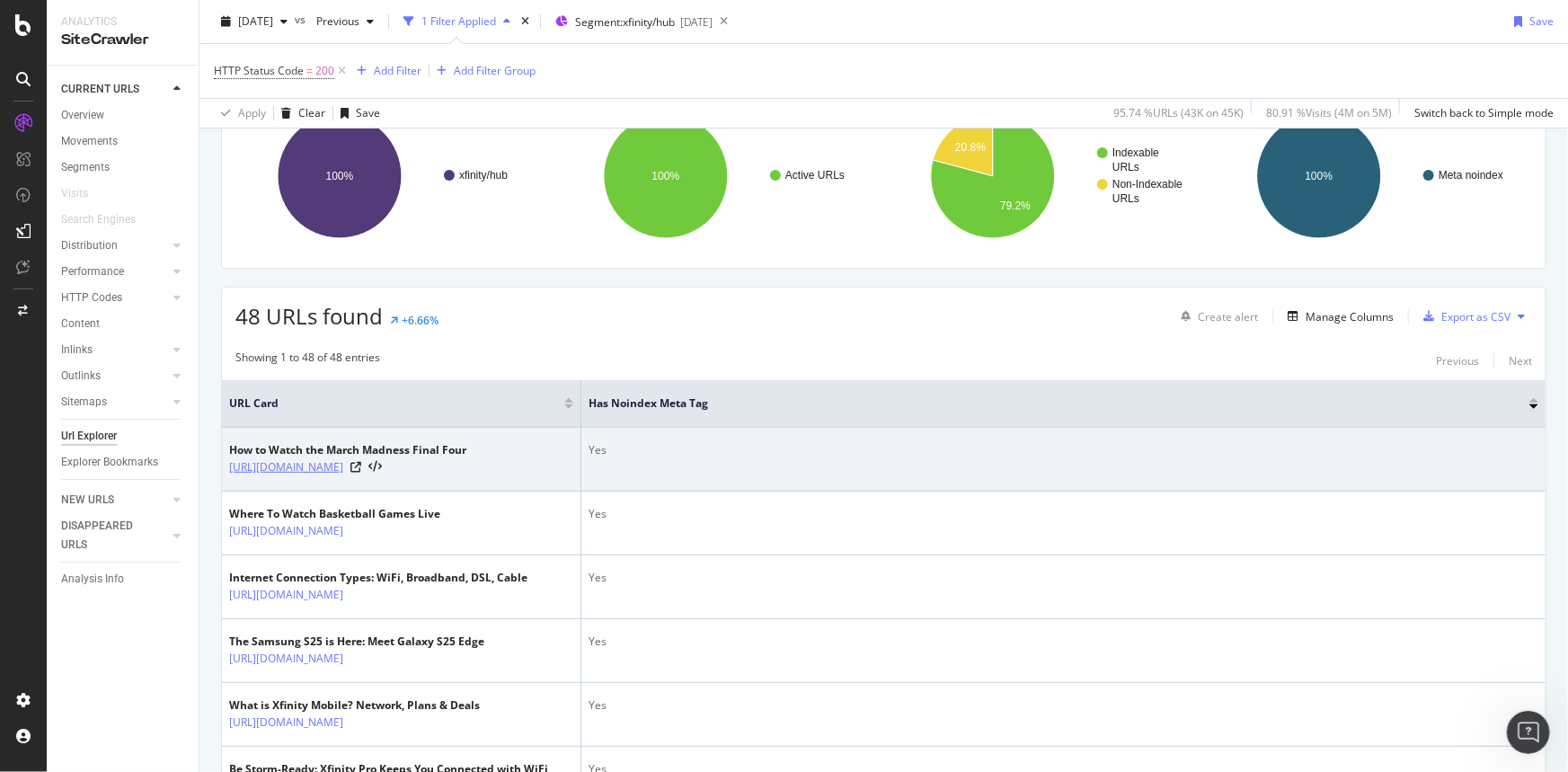
drag, startPoint x: 220, startPoint y: 468, endPoint x: 483, endPoint y: 457, distance: 263.2
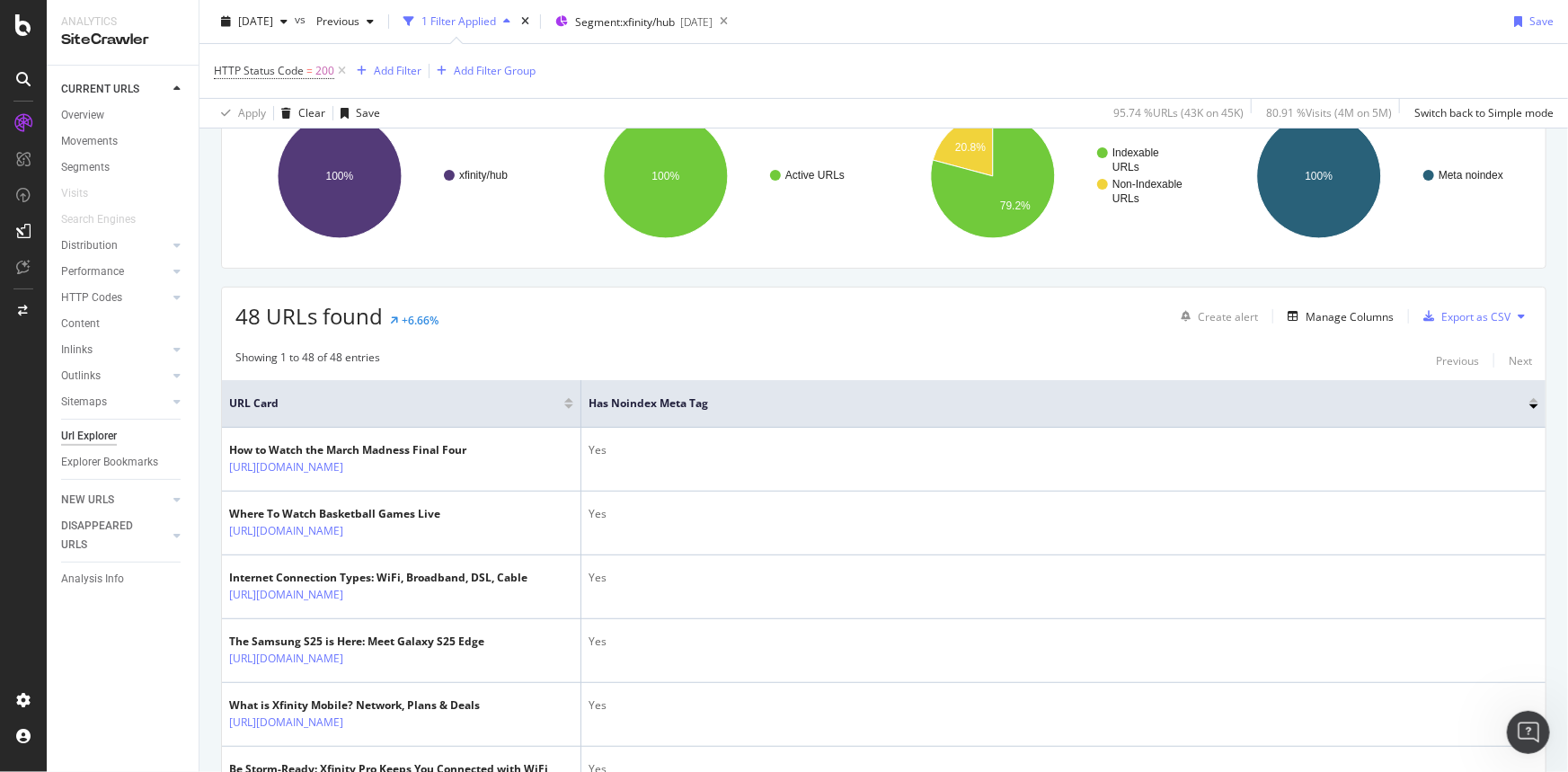
click at [404, 386] on th "URL Card" at bounding box center [402, 403] width 359 height 48
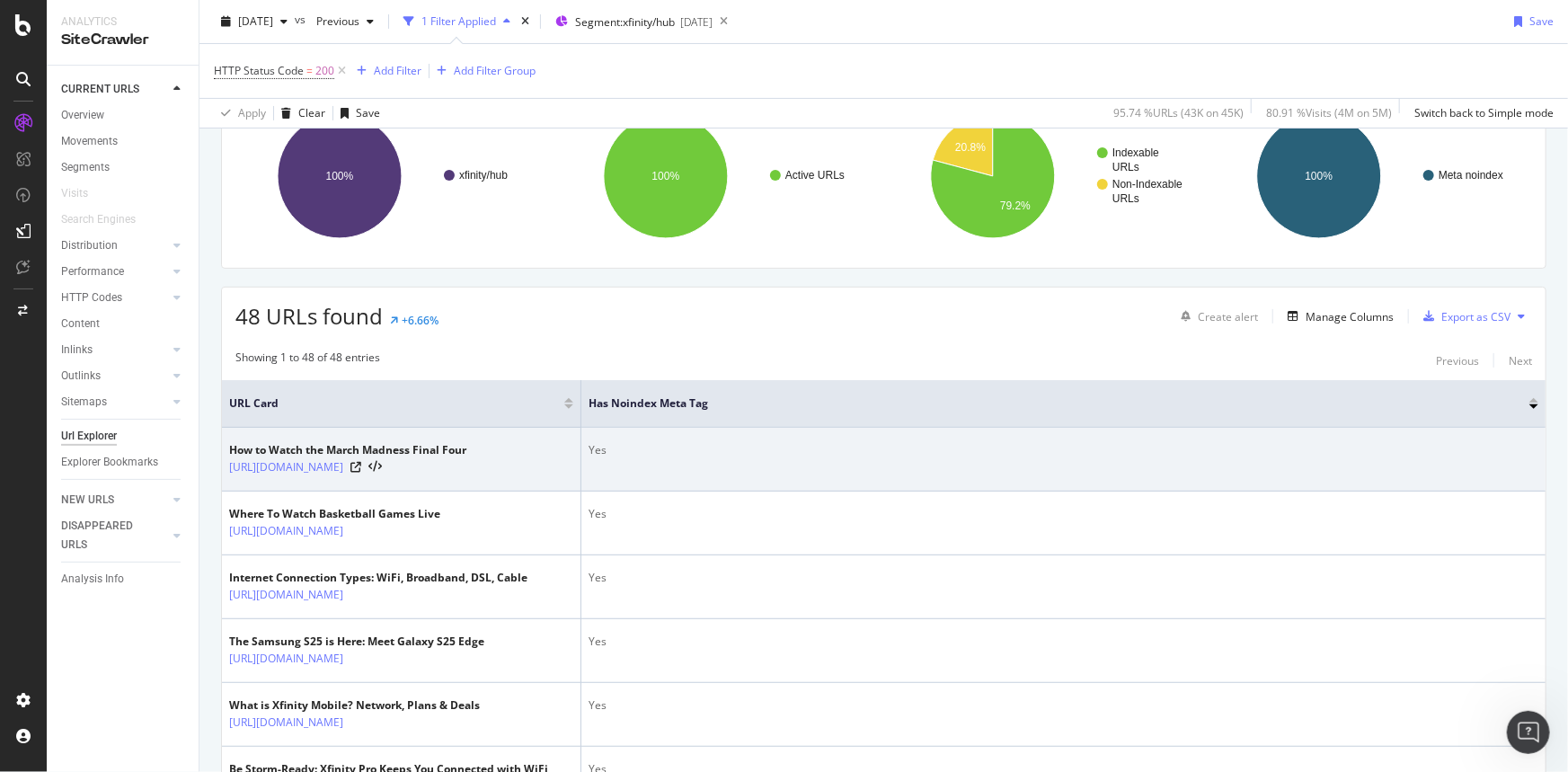
drag, startPoint x: 223, startPoint y: 465, endPoint x: 512, endPoint y: 475, distance: 289.2
click at [512, 475] on td "How to Watch the March Madness Final Four [URL][DOMAIN_NAME]" at bounding box center [402, 460] width 359 height 64
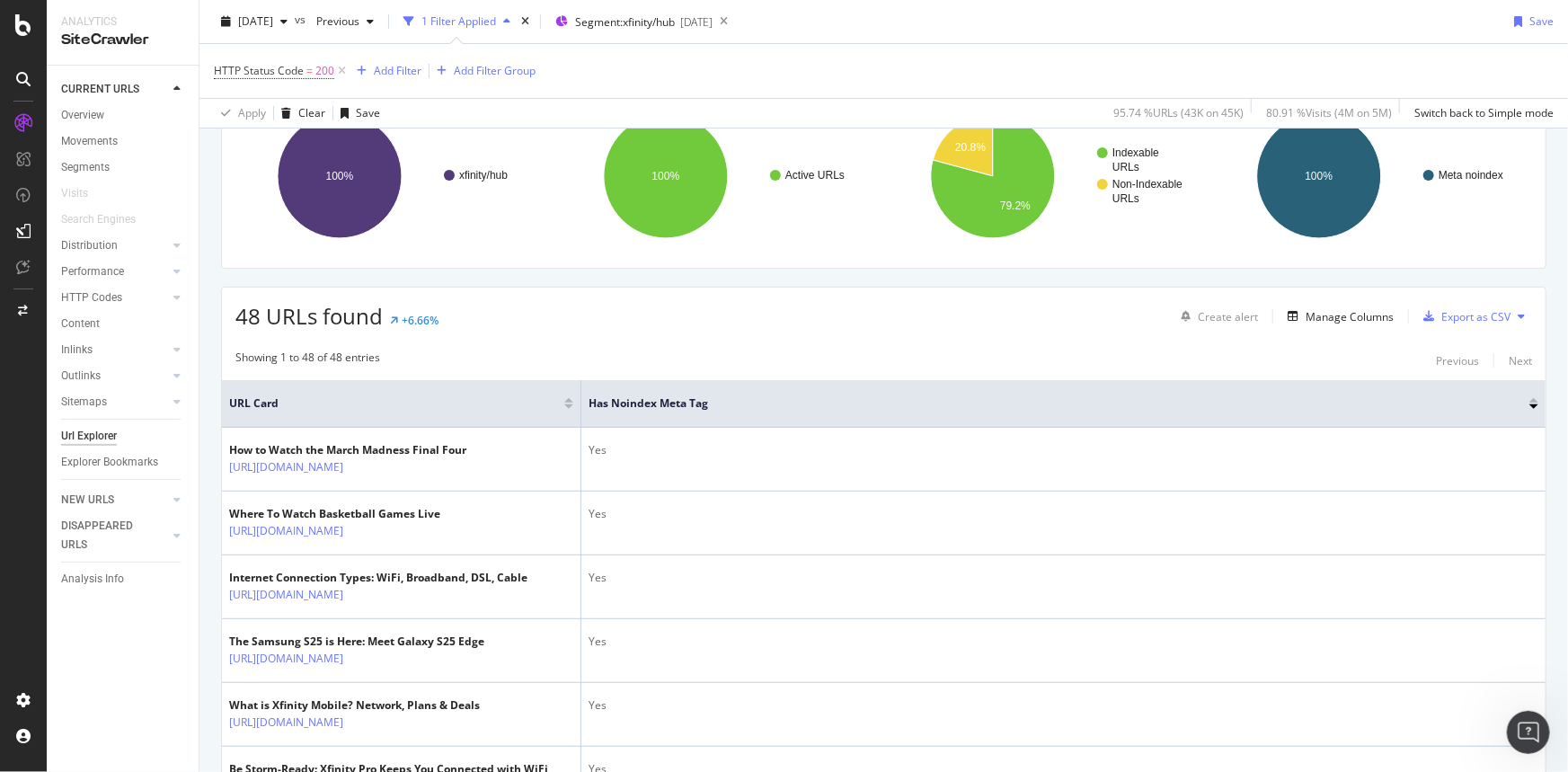
copy link "[URL][DOMAIN_NAME]"
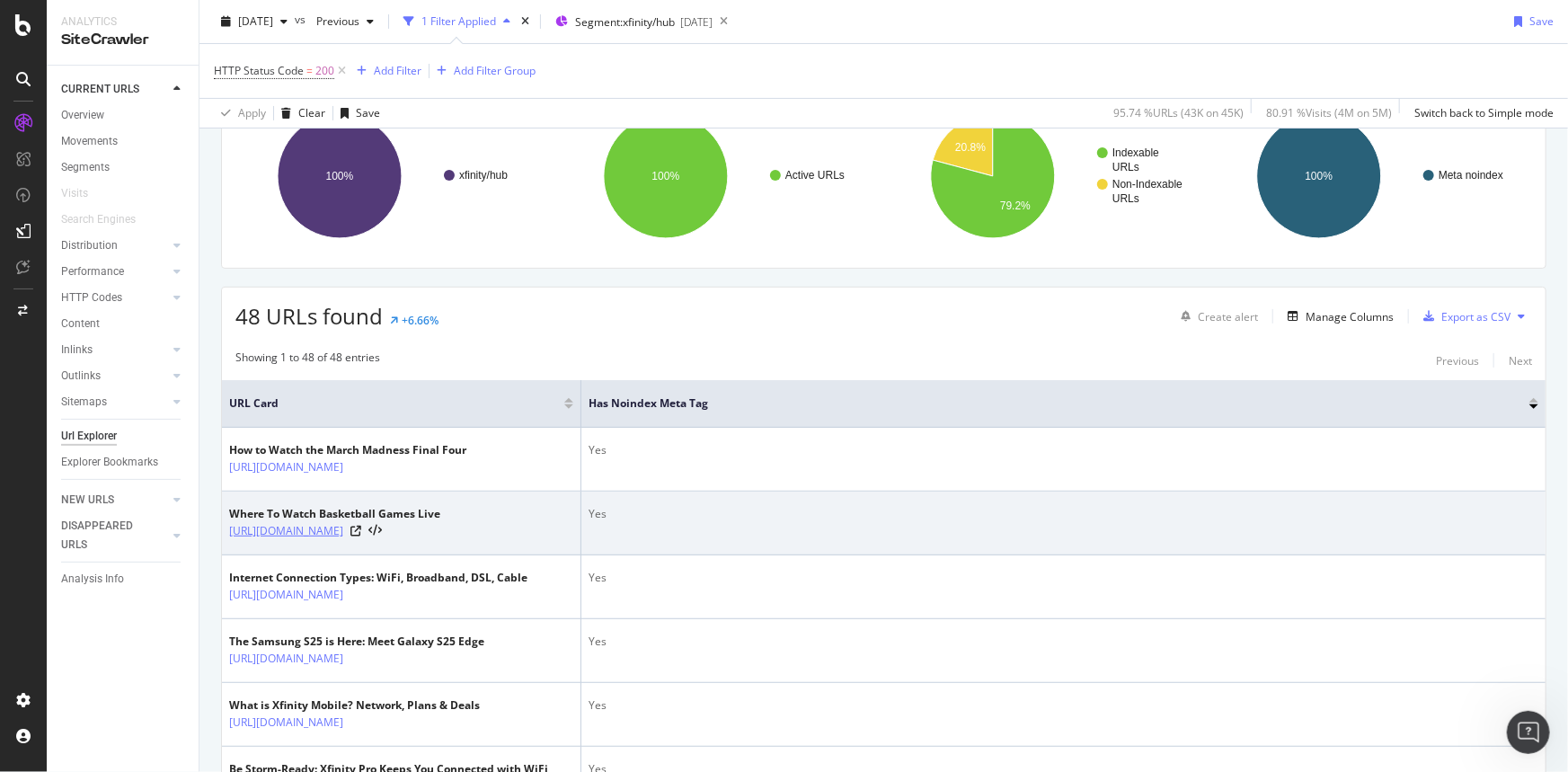
drag, startPoint x: 219, startPoint y: 534, endPoint x: 397, endPoint y: 531, distance: 178.0
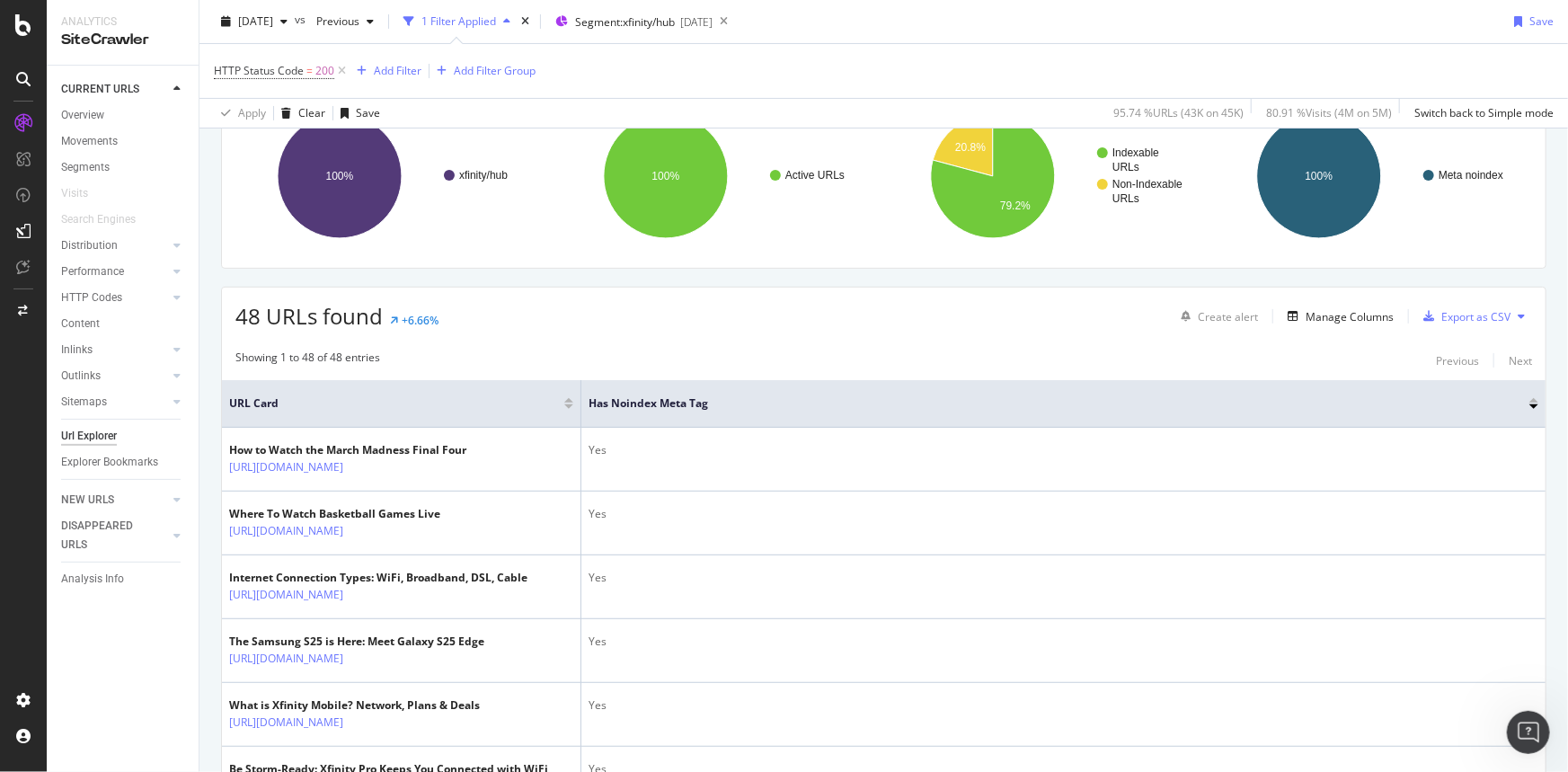
click at [196, 505] on div "NEW URLS" at bounding box center [130, 500] width 137 height 26
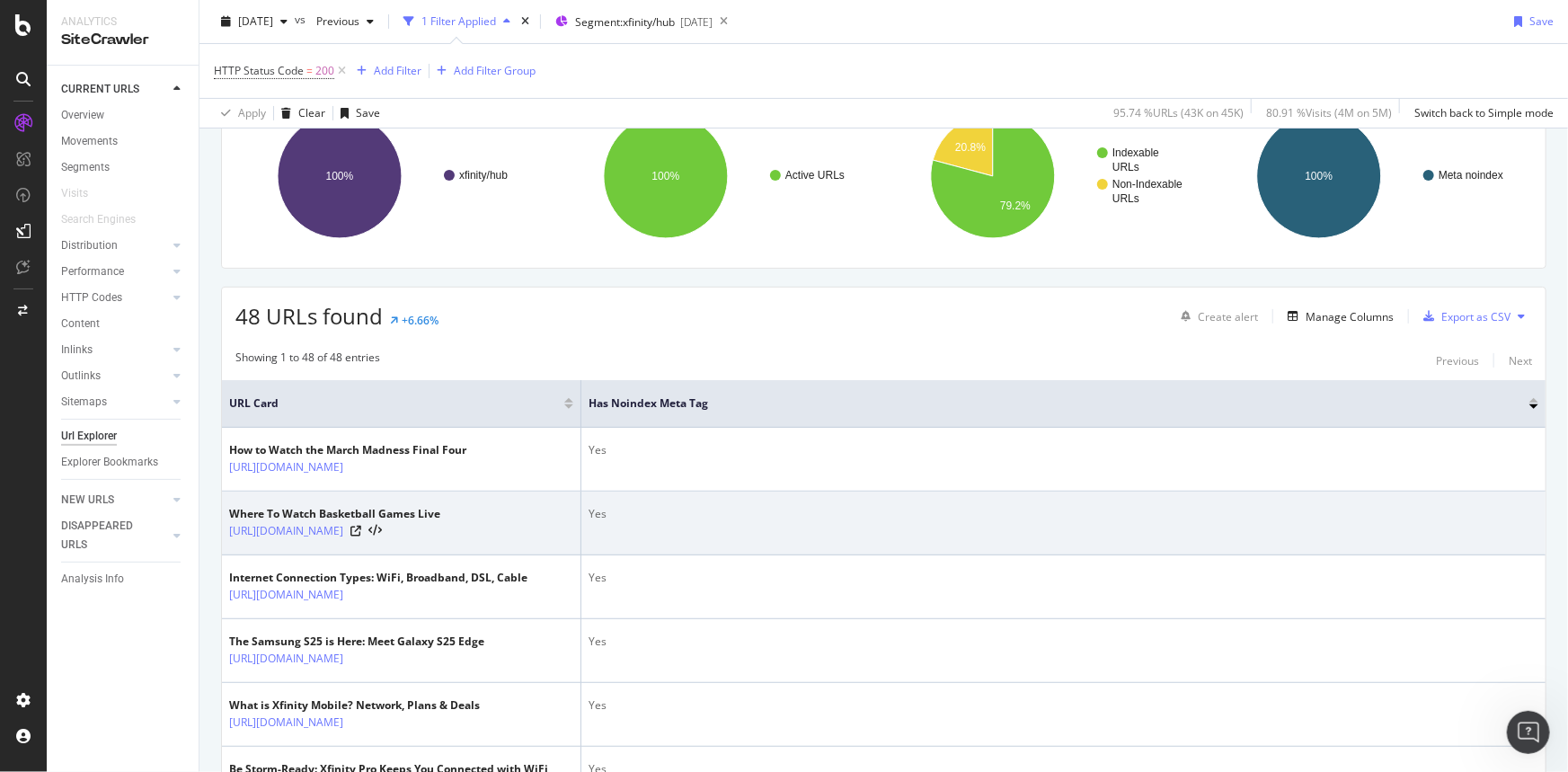
drag, startPoint x: 224, startPoint y: 525, endPoint x: 472, endPoint y: 530, distance: 248.1
click at [472, 530] on td "Where To Watch Basketball Games Live [URL][DOMAIN_NAME]" at bounding box center [402, 524] width 359 height 64
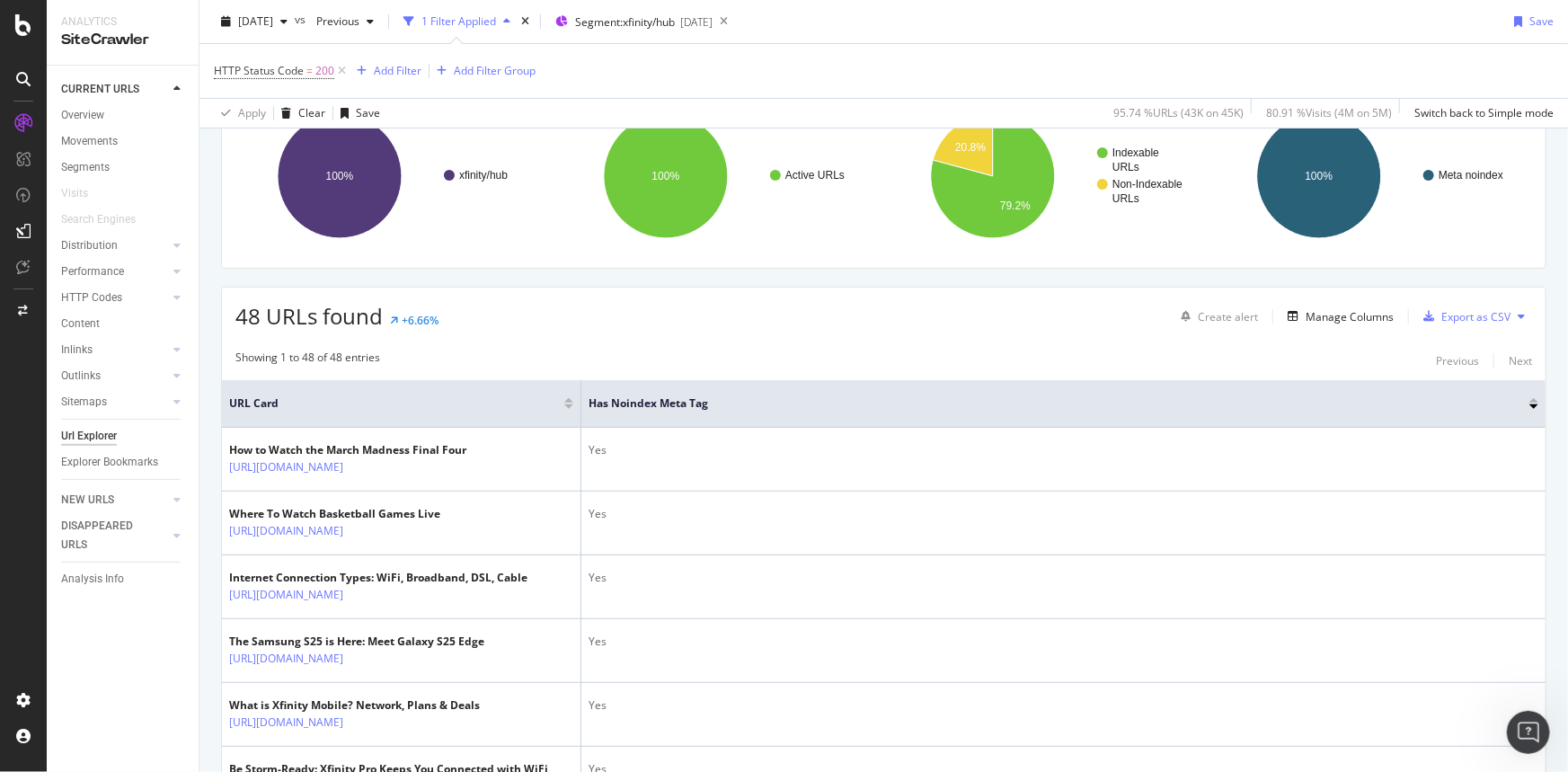
copy link "[URL][DOMAIN_NAME]"
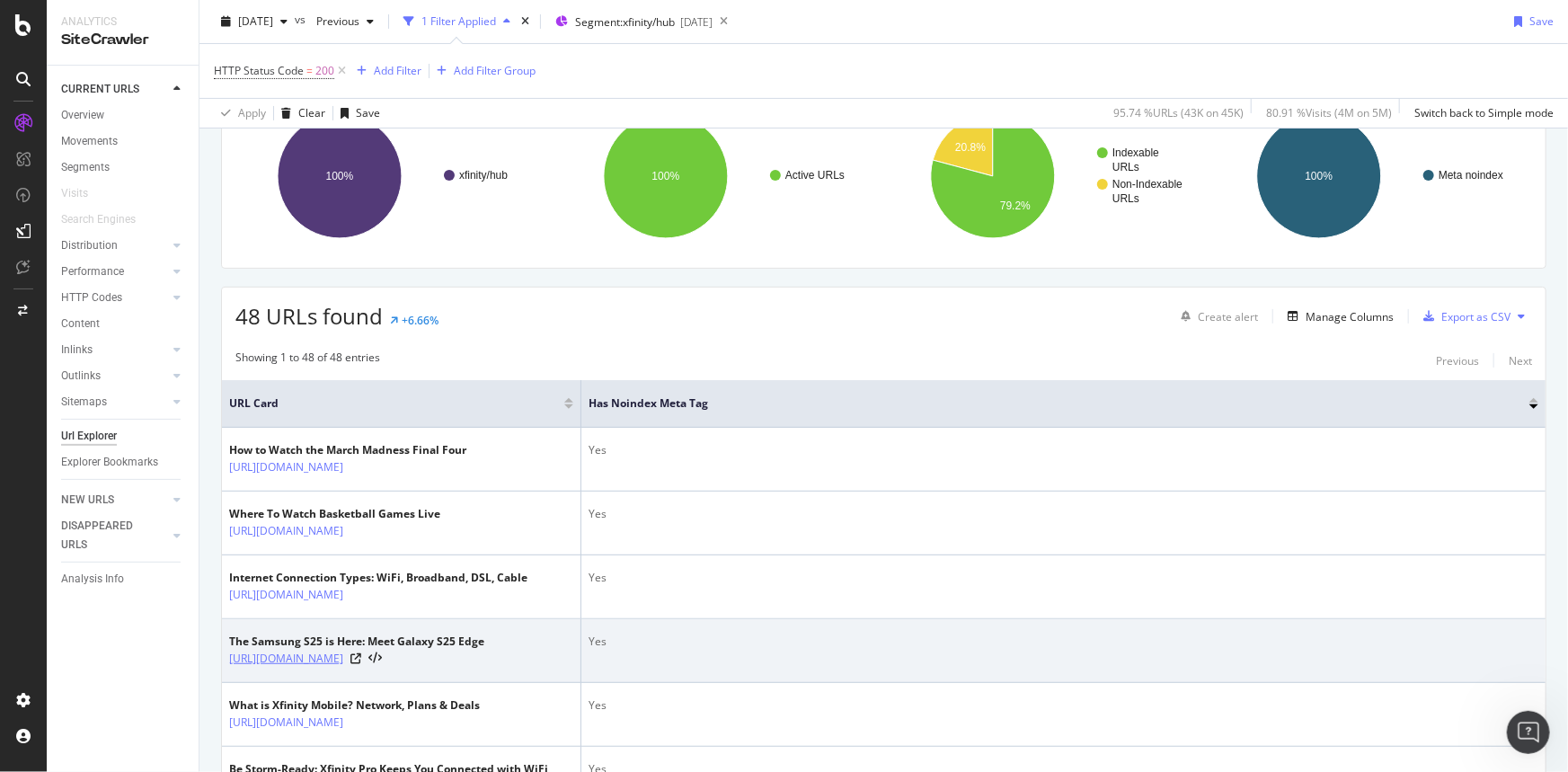
drag, startPoint x: 223, startPoint y: 660, endPoint x: 528, endPoint y: 665, distance: 305.0
click at [528, 665] on td "The Samsung S25 is Here: Meet Galaxy S25 Edge [URL][DOMAIN_NAME]" at bounding box center [402, 651] width 359 height 64
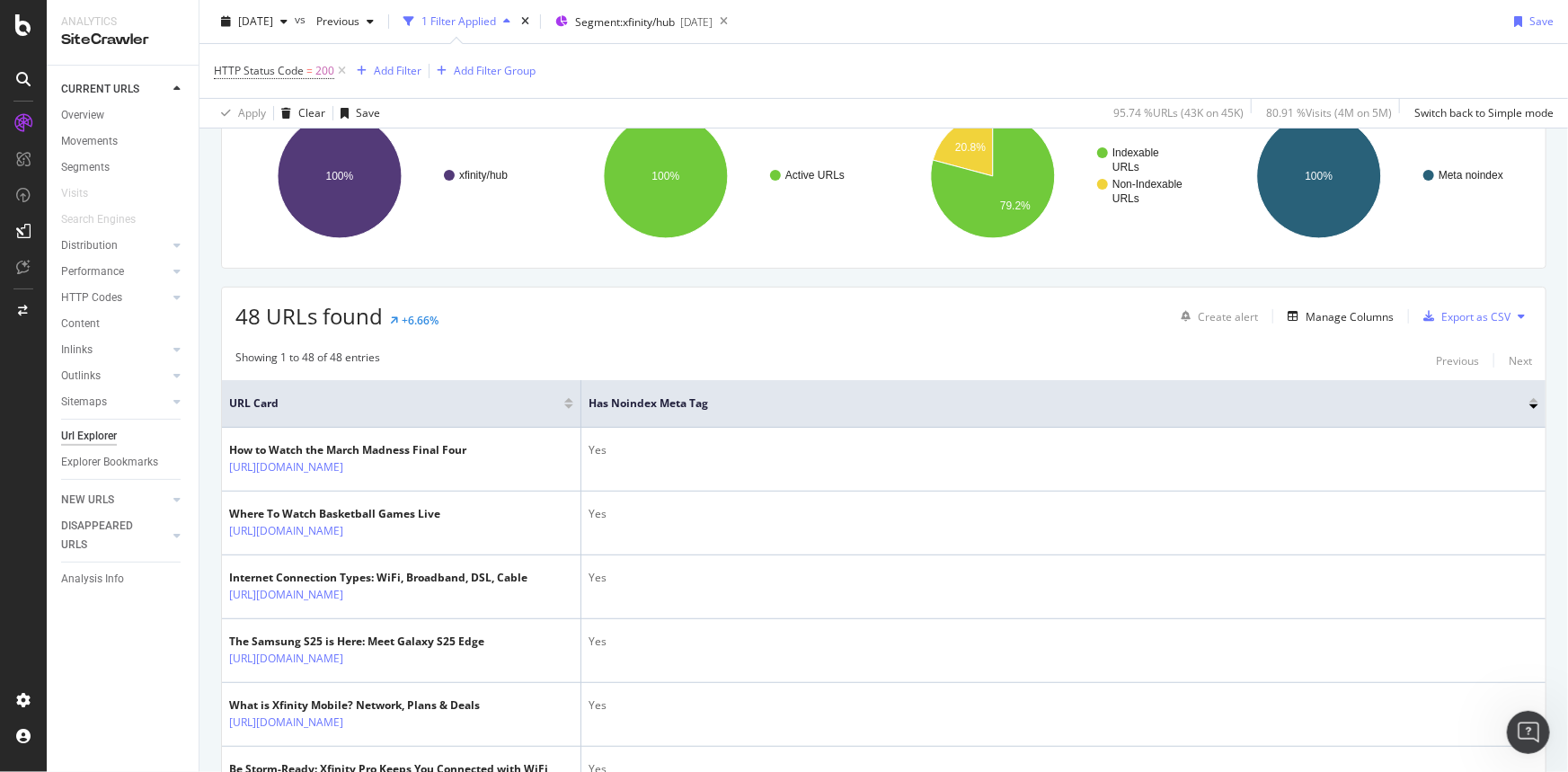
copy link "[URL][DOMAIN_NAME]"
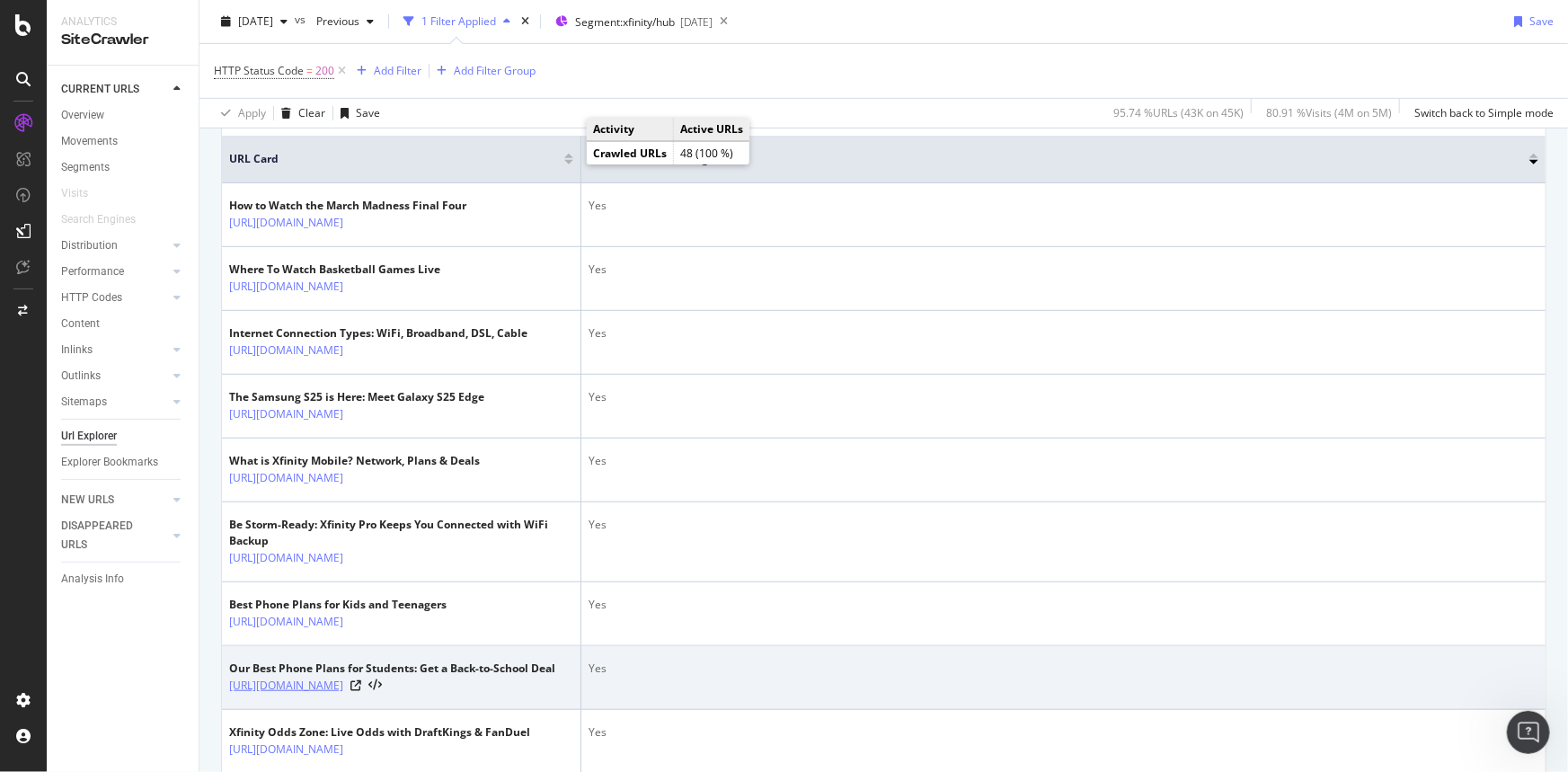
scroll to position [408, 0]
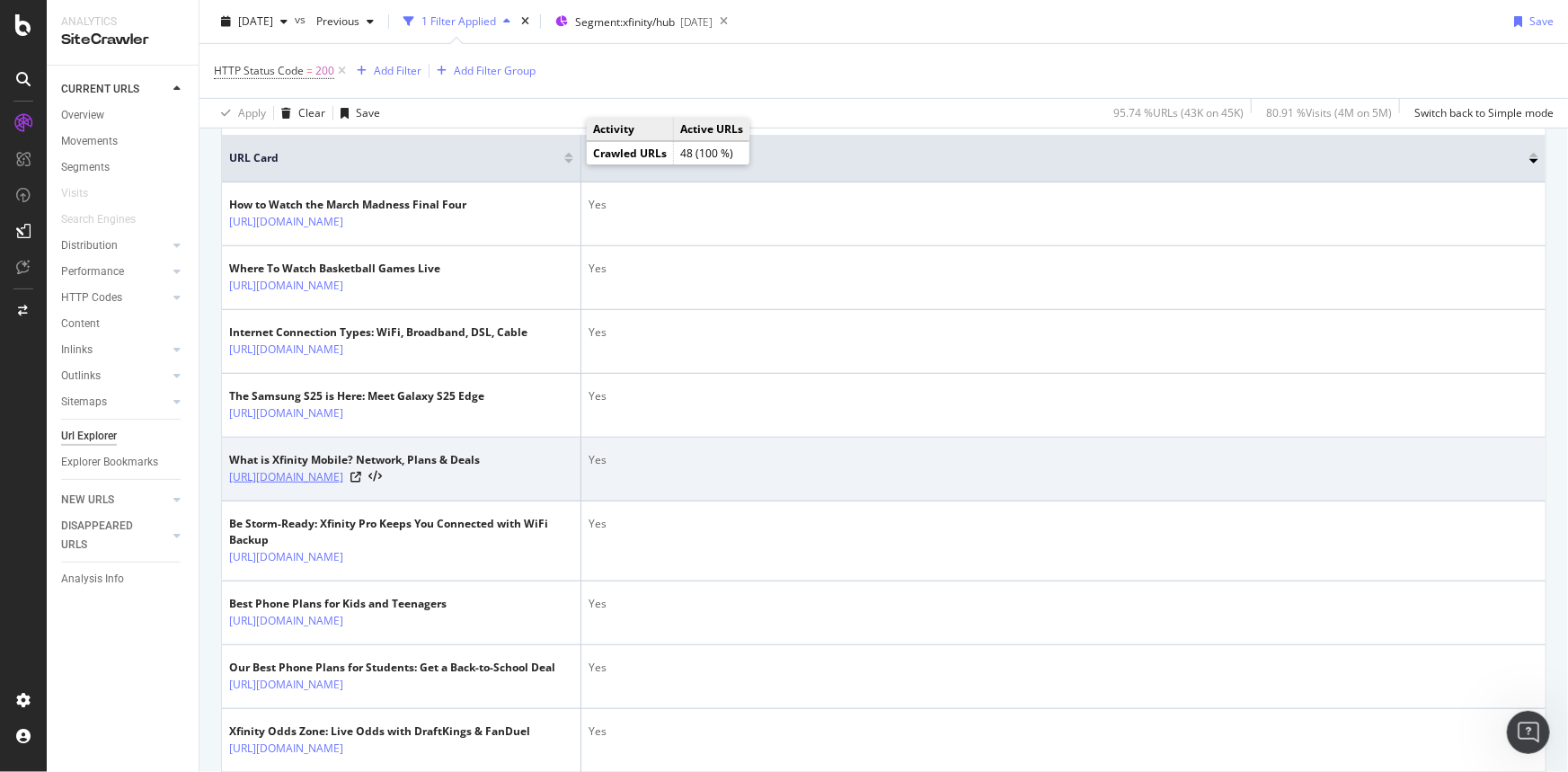
drag, startPoint x: 199, startPoint y: 476, endPoint x: 346, endPoint y: 482, distance: 147.1
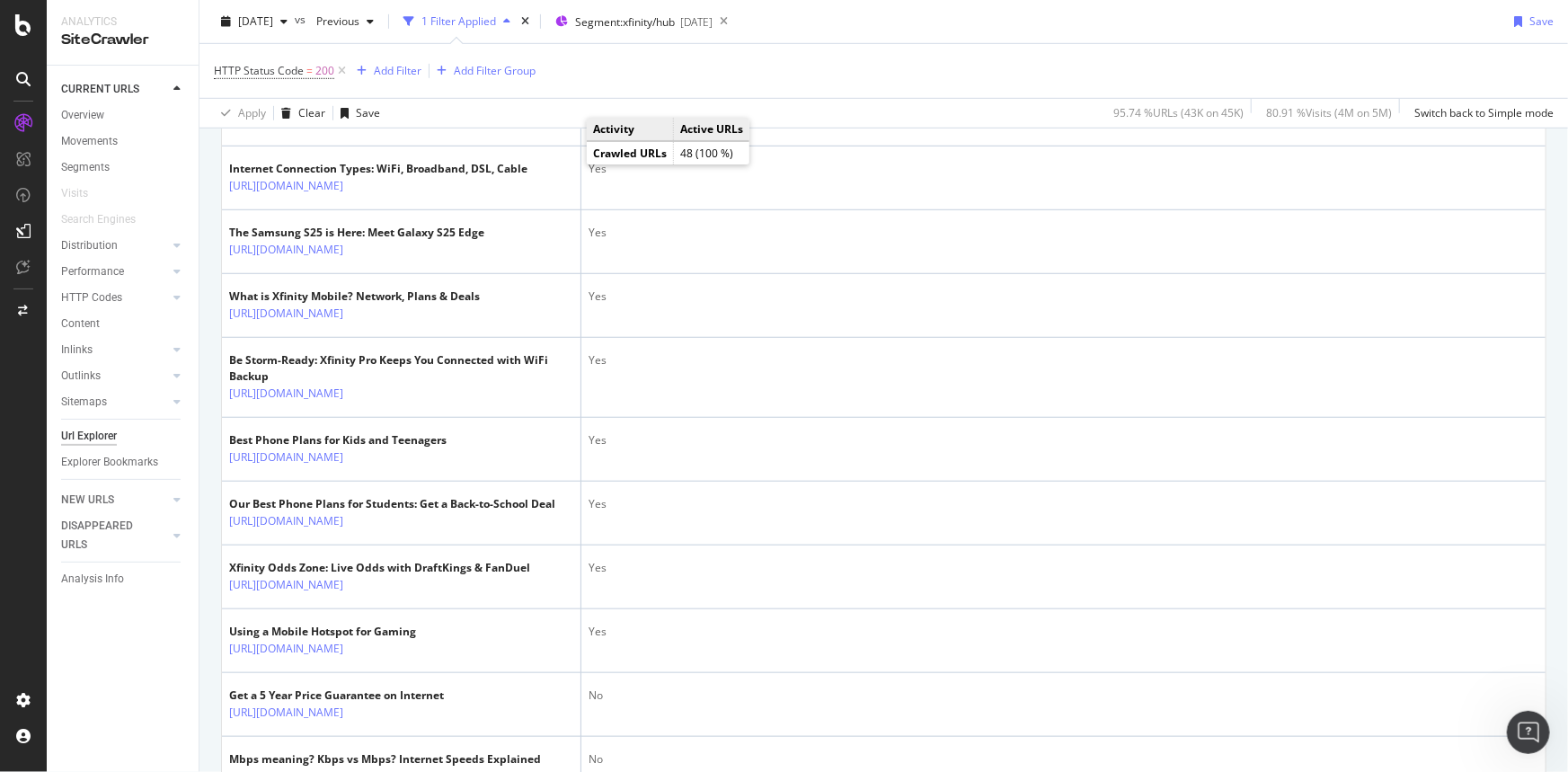
scroll to position [654, 0]
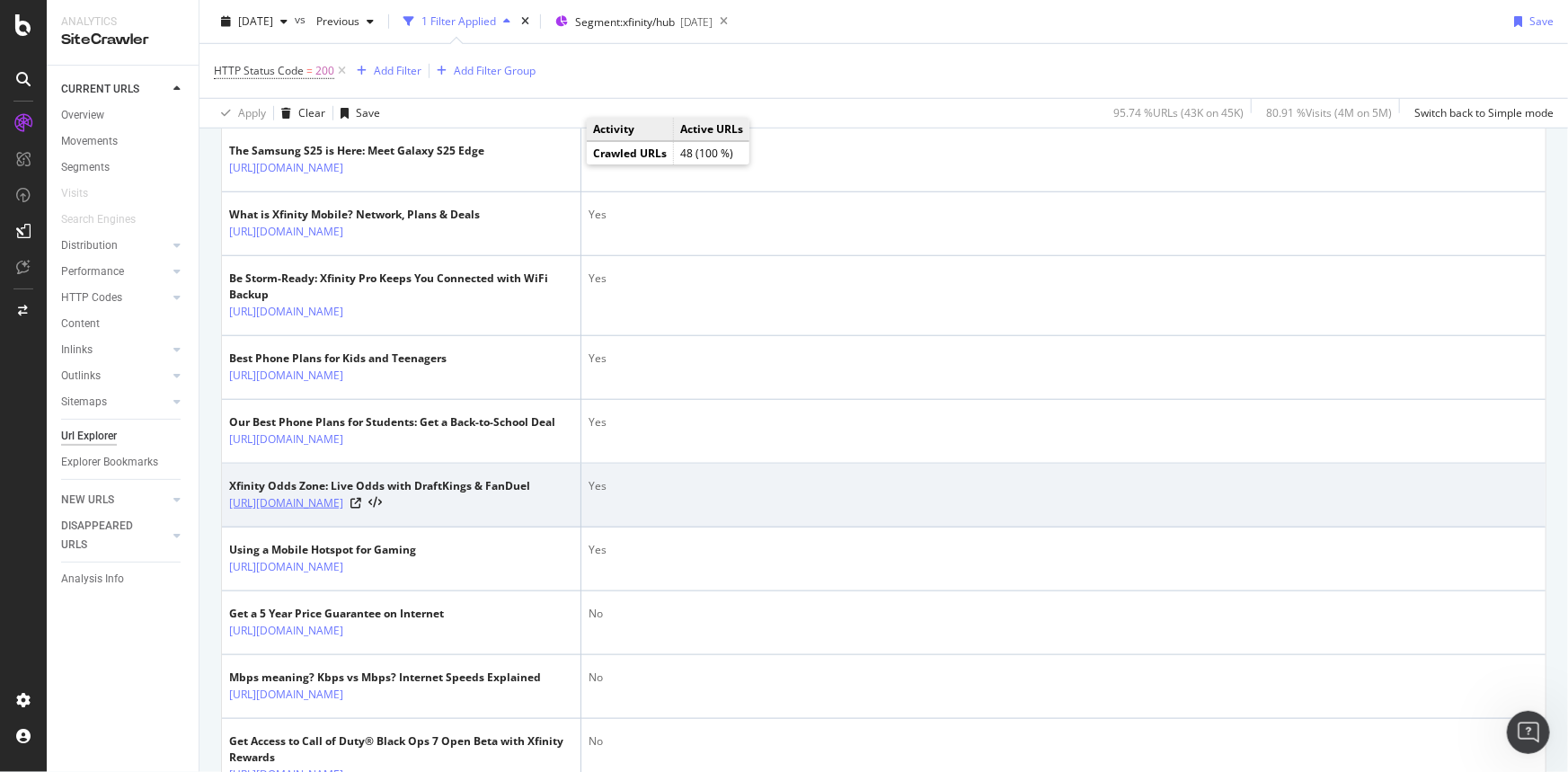
drag, startPoint x: 220, startPoint y: 560, endPoint x: 343, endPoint y: 553, distance: 123.2
click at [478, 528] on td "Xfinity Odds Zone: Live Odds with DraftKings & FanDuel [URL][DOMAIN_NAME]" at bounding box center [402, 496] width 359 height 64
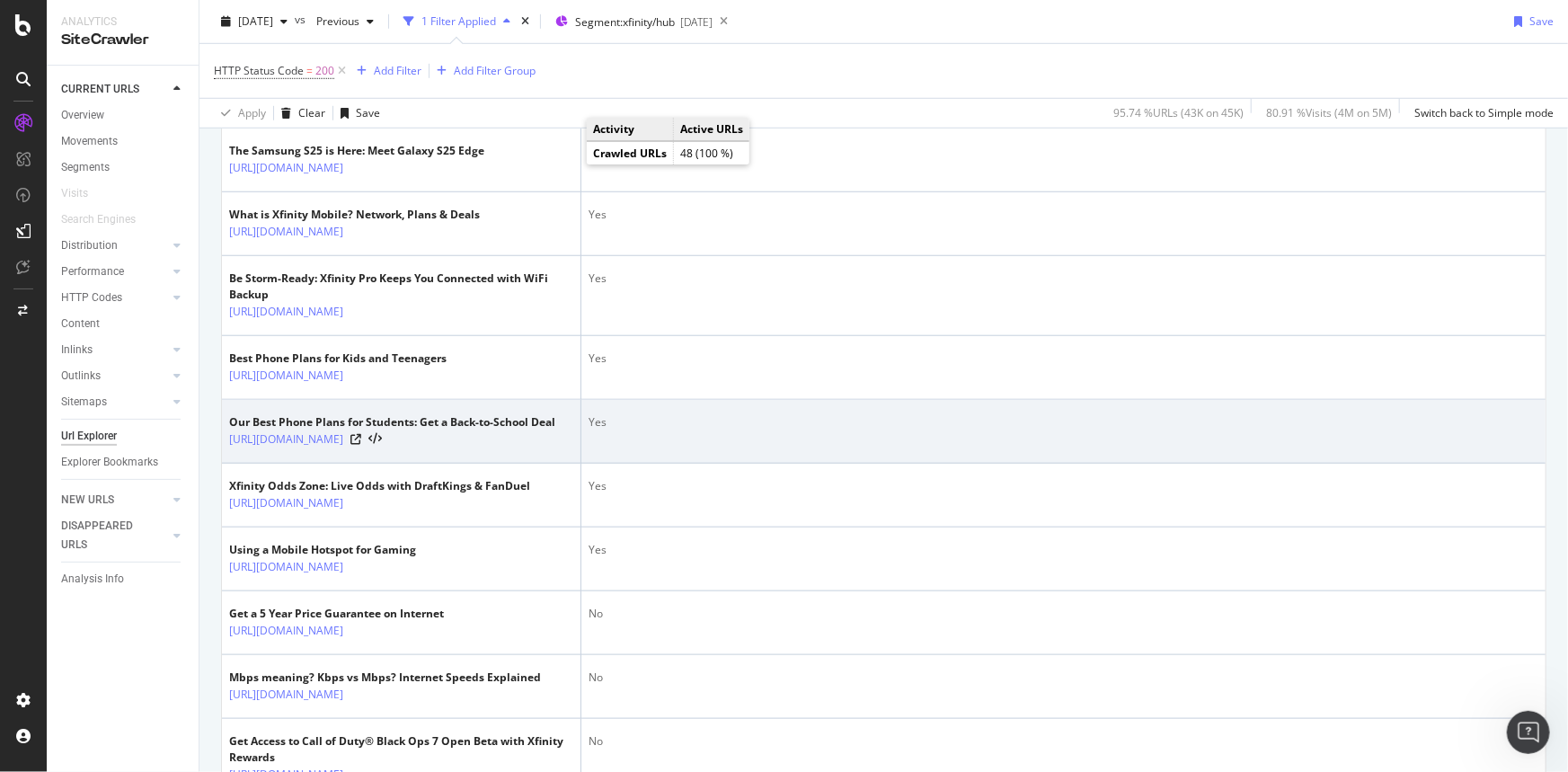
drag, startPoint x: 350, startPoint y: 503, endPoint x: 222, endPoint y: 476, distance: 130.8
click at [222, 464] on td "Our Best Phone Plans for Students: Get a Back-to-School Deal [URL][DOMAIN_NAME]" at bounding box center [402, 432] width 359 height 64
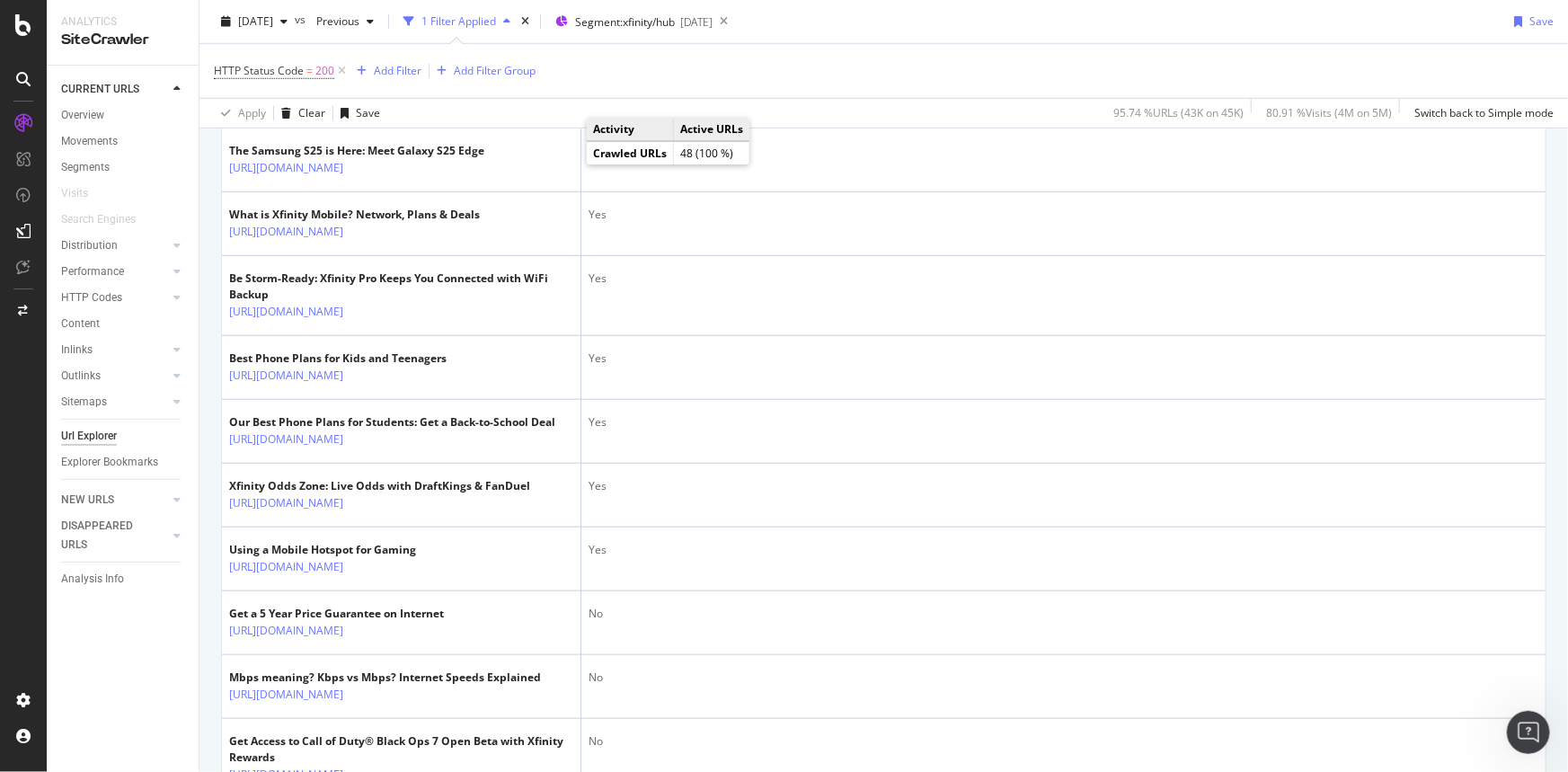
copy link "[URL][DOMAIN_NAME]"
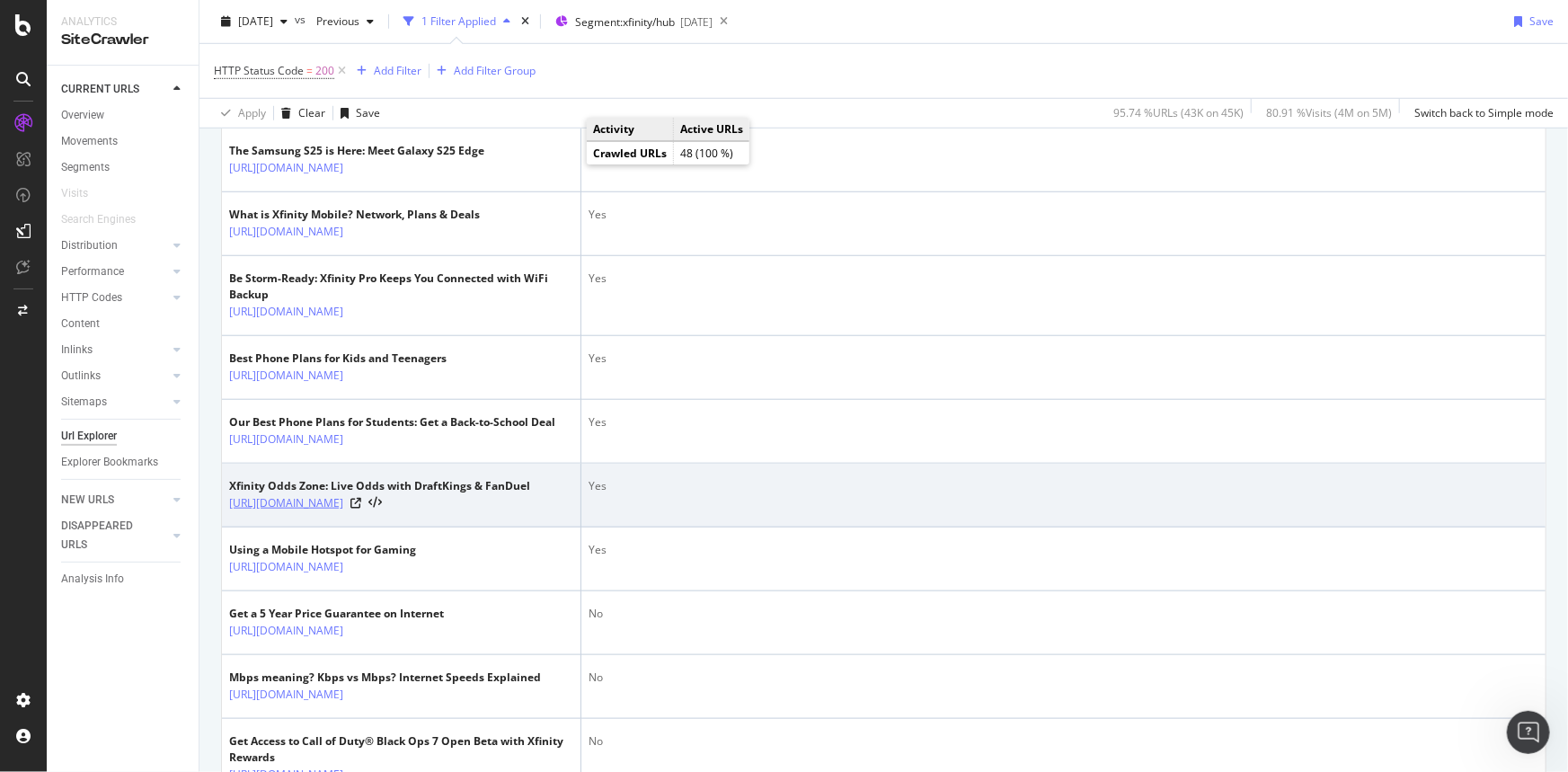
drag, startPoint x: 222, startPoint y: 558, endPoint x: 471, endPoint y: 559, distance: 249.0
click at [471, 528] on td "Xfinity Odds Zone: Live Odds with DraftKings & FanDuel [URL][DOMAIN_NAME]" at bounding box center [402, 496] width 359 height 64
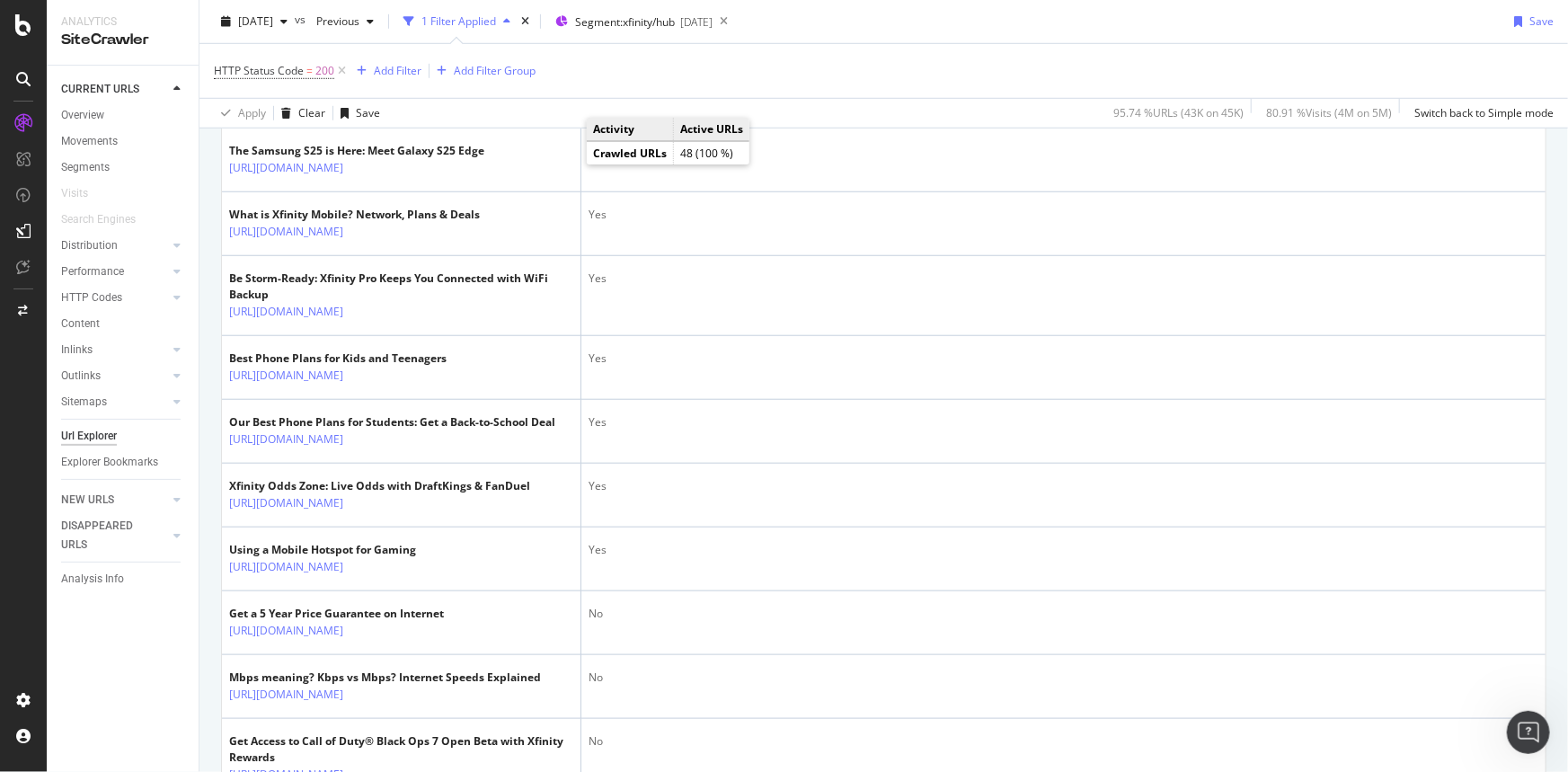
copy link "[URL][DOMAIN_NAME]"
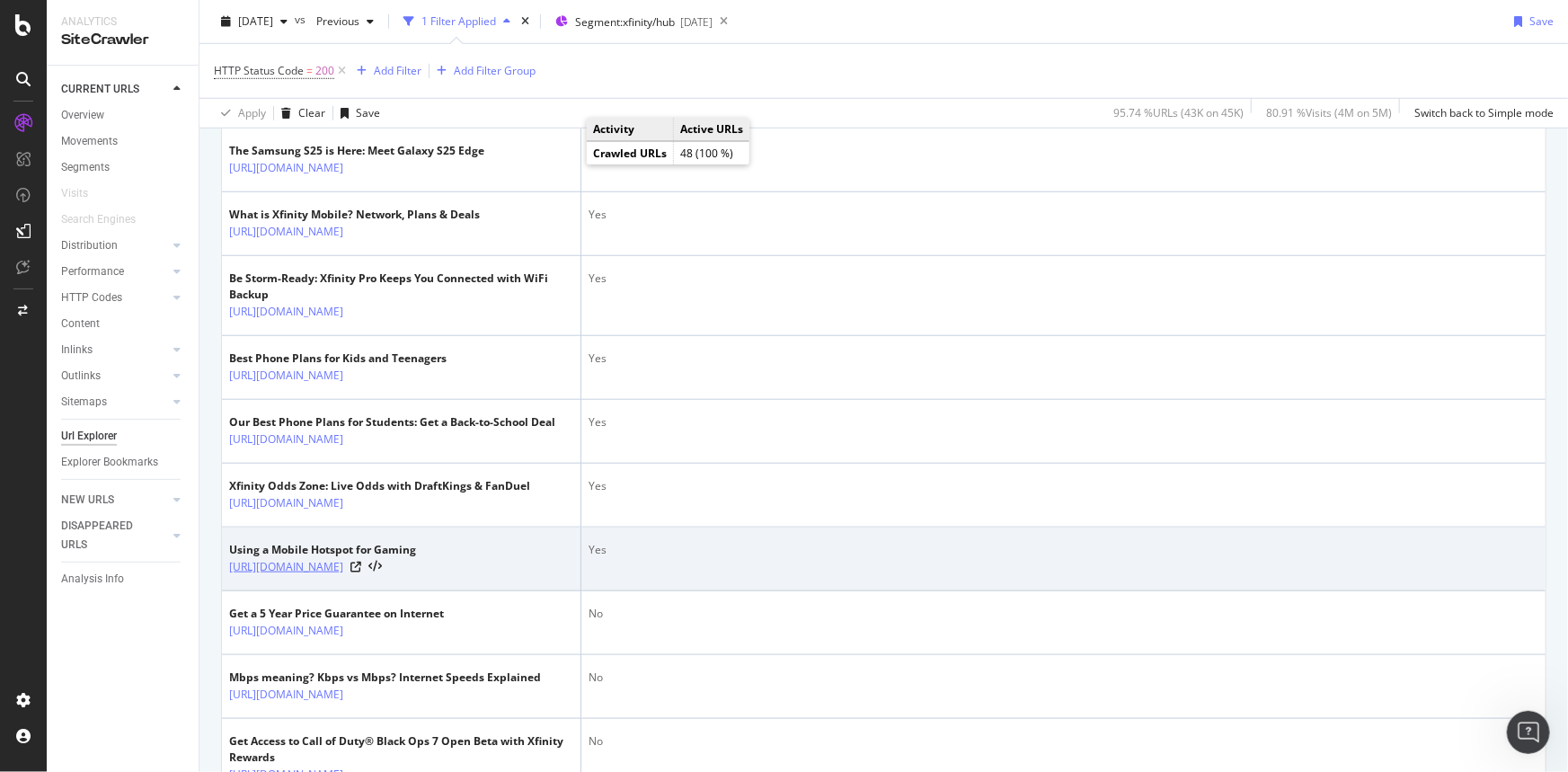
drag, startPoint x: 224, startPoint y: 617, endPoint x: 355, endPoint y: 633, distance: 132.0
click at [355, 591] on td "Using a Mobile Hotspot for Gaming [URL][DOMAIN_NAME]" at bounding box center [402, 559] width 359 height 64
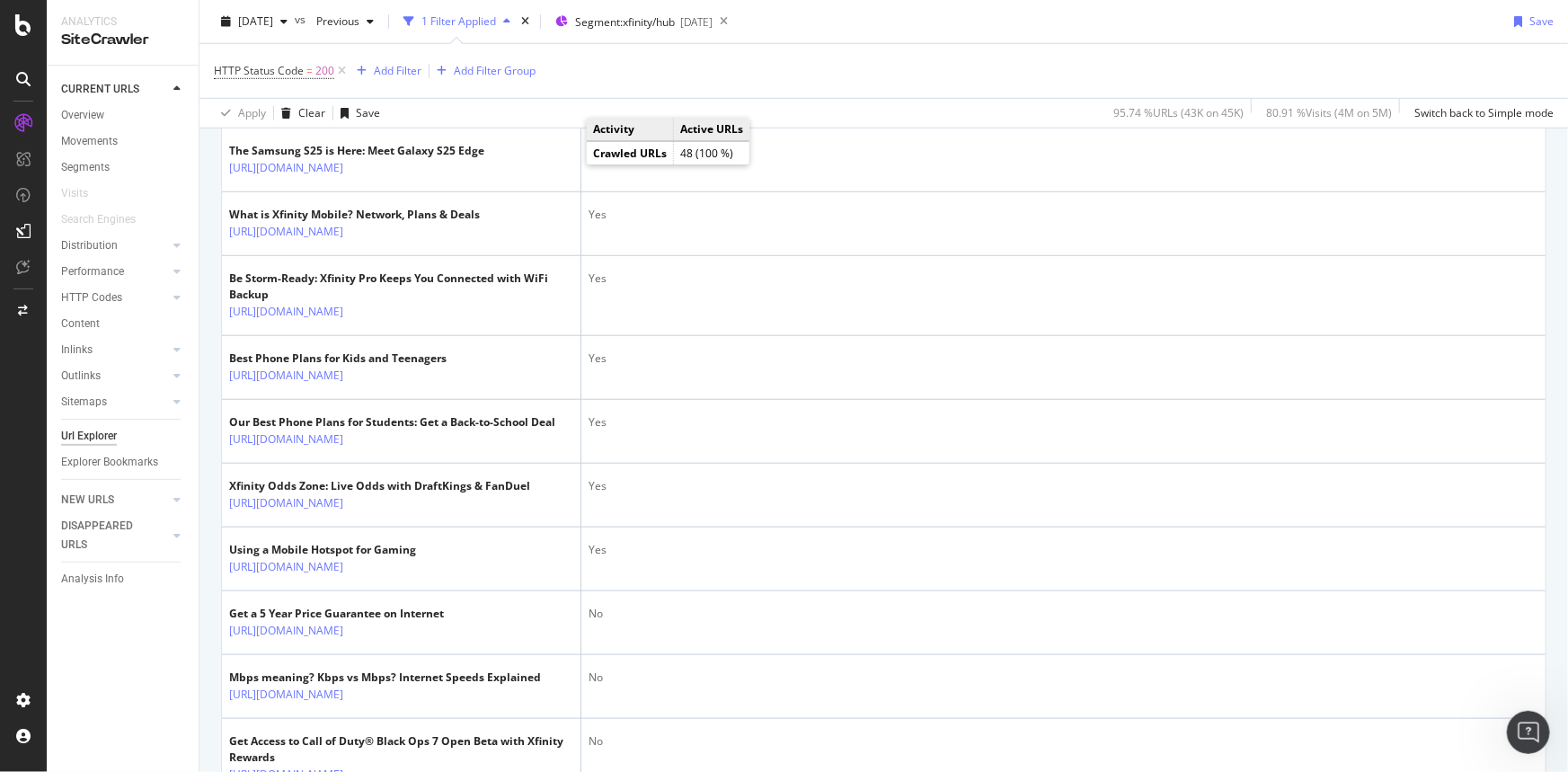
copy link "[URL][DOMAIN_NAME]"
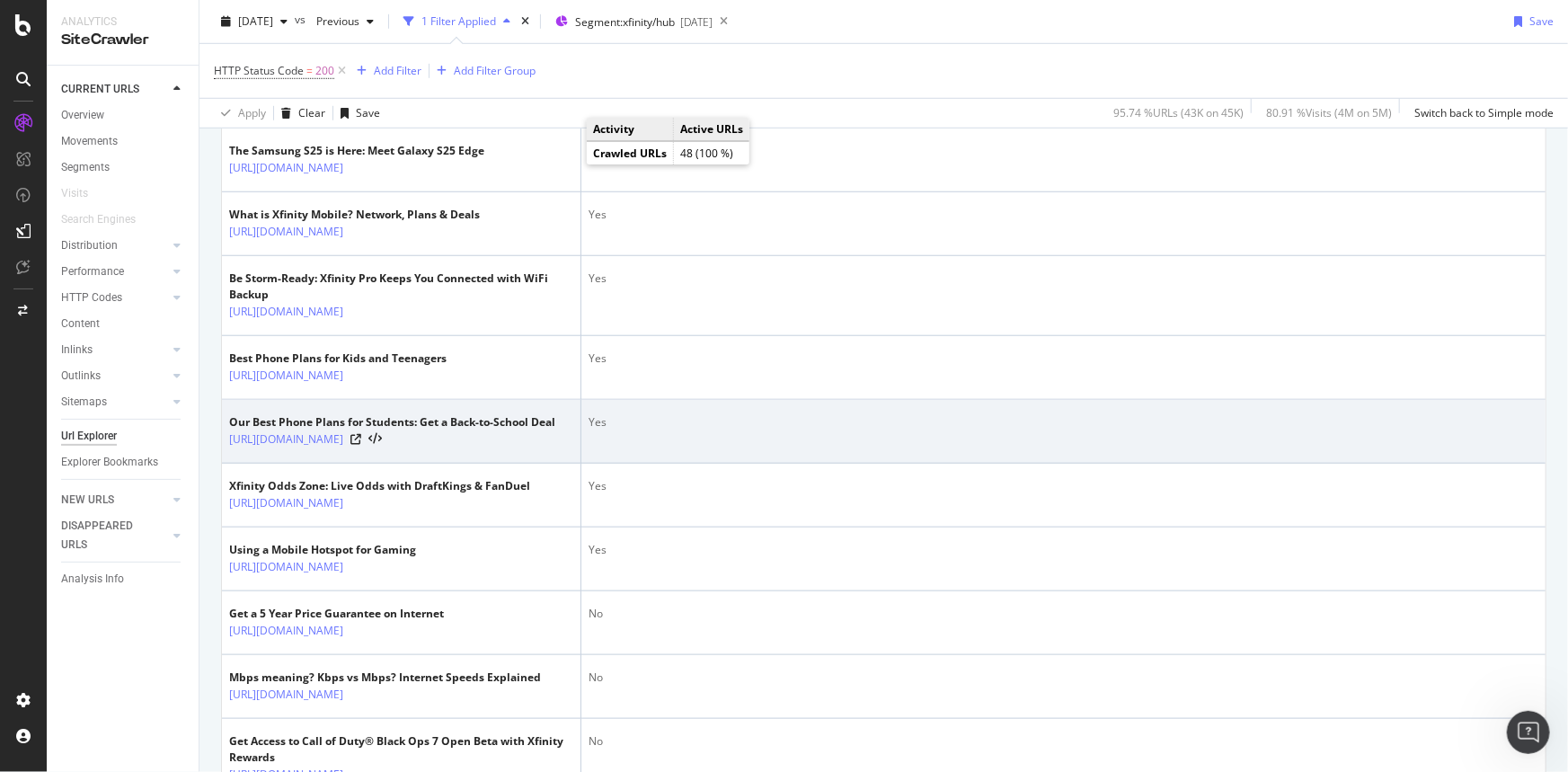
click at [923, 464] on td "Yes" at bounding box center [1063, 432] width 964 height 64
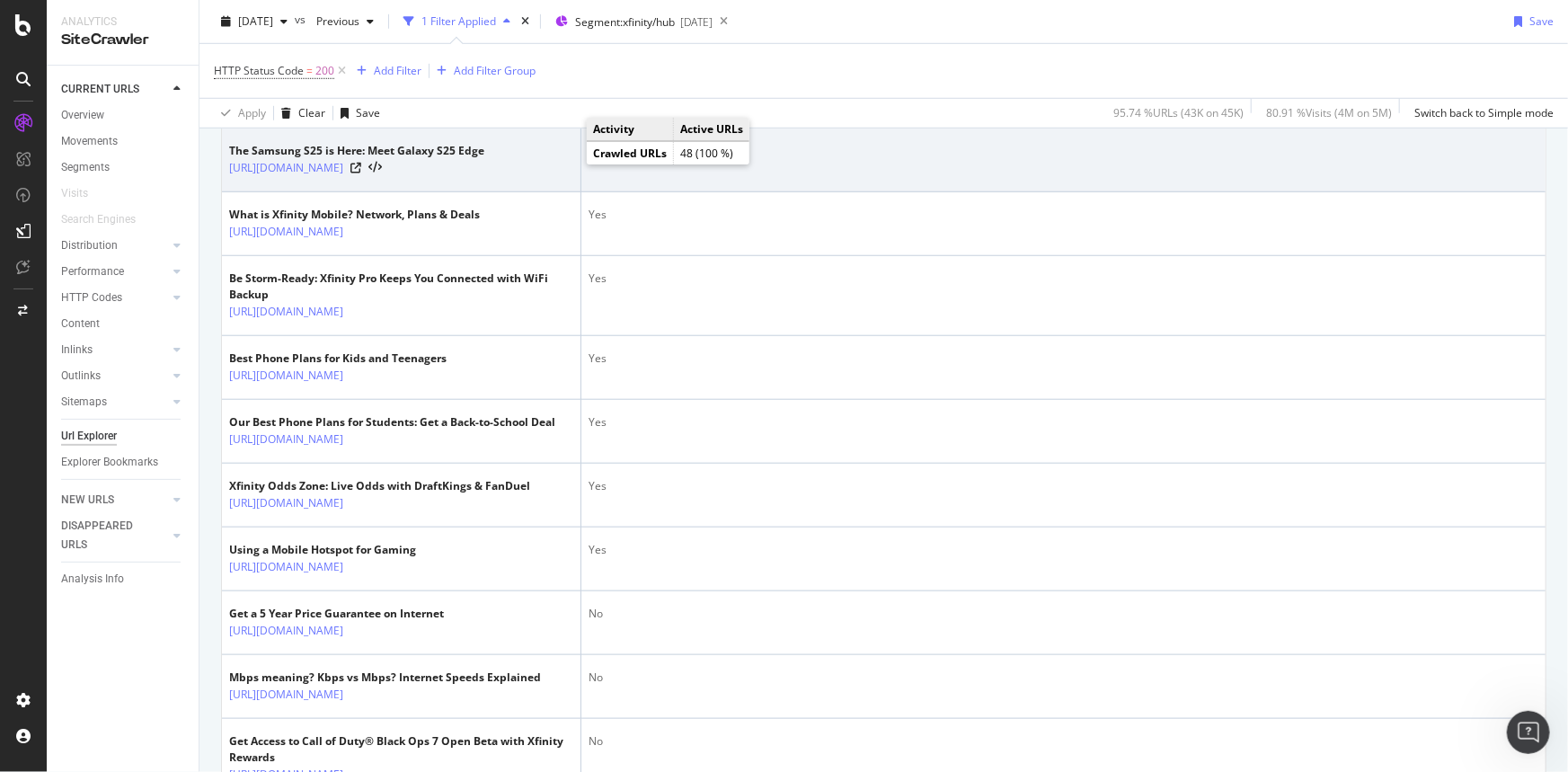
click at [814, 132] on td "Yes" at bounding box center [1063, 161] width 964 height 64
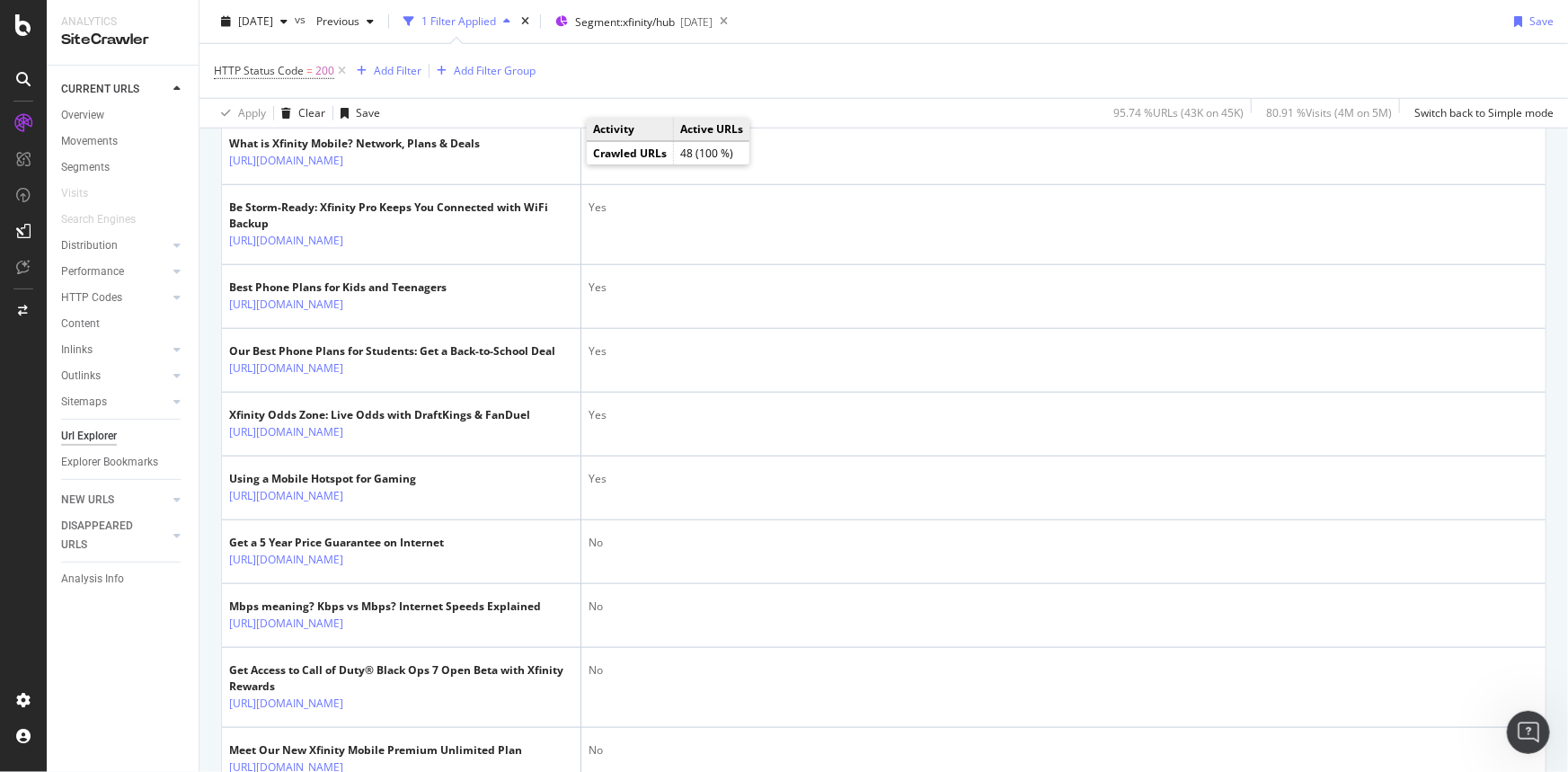
scroll to position [735, 0]
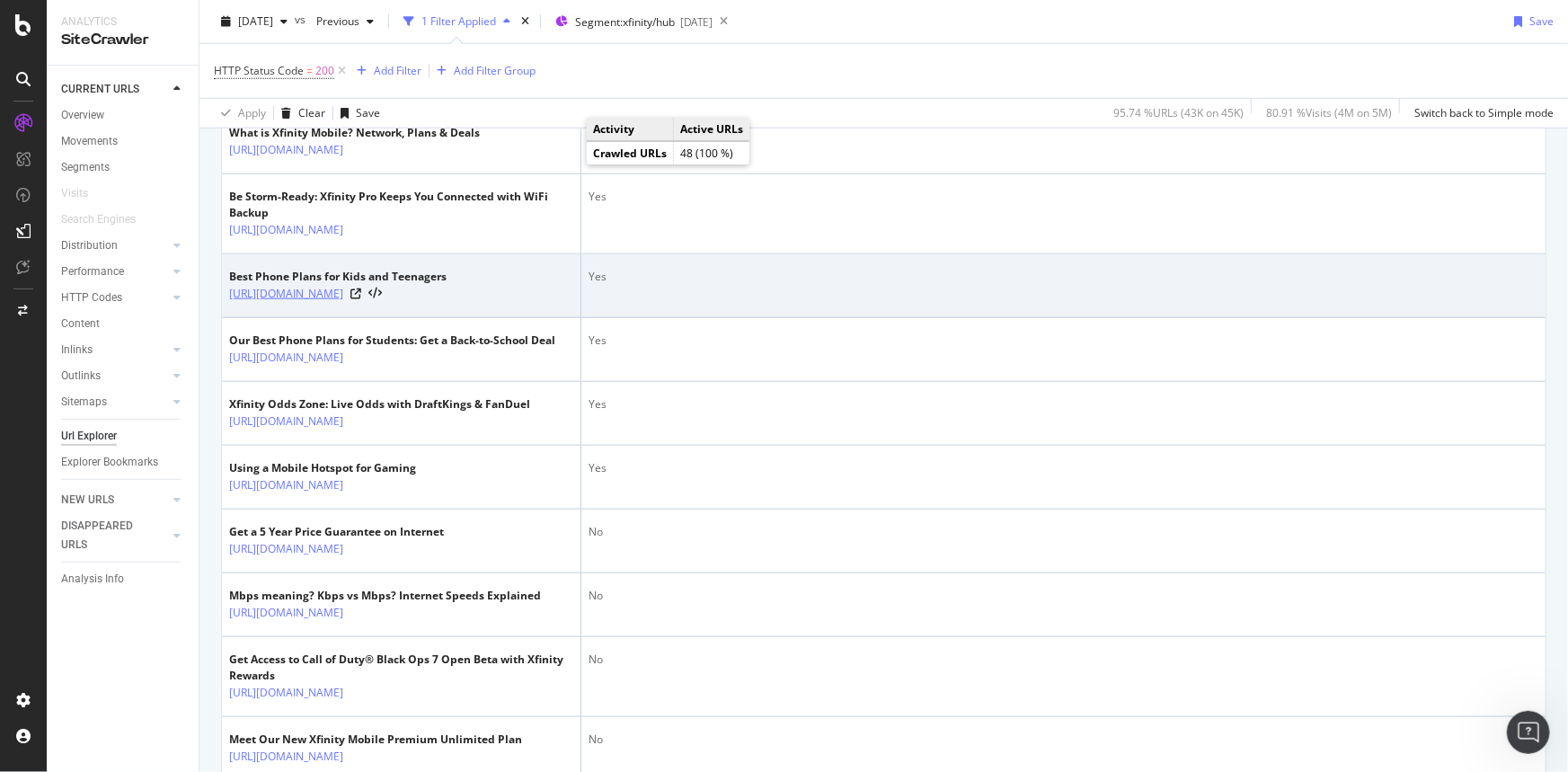
drag, startPoint x: 312, startPoint y: 567, endPoint x: 232, endPoint y: 307, distance: 272.0
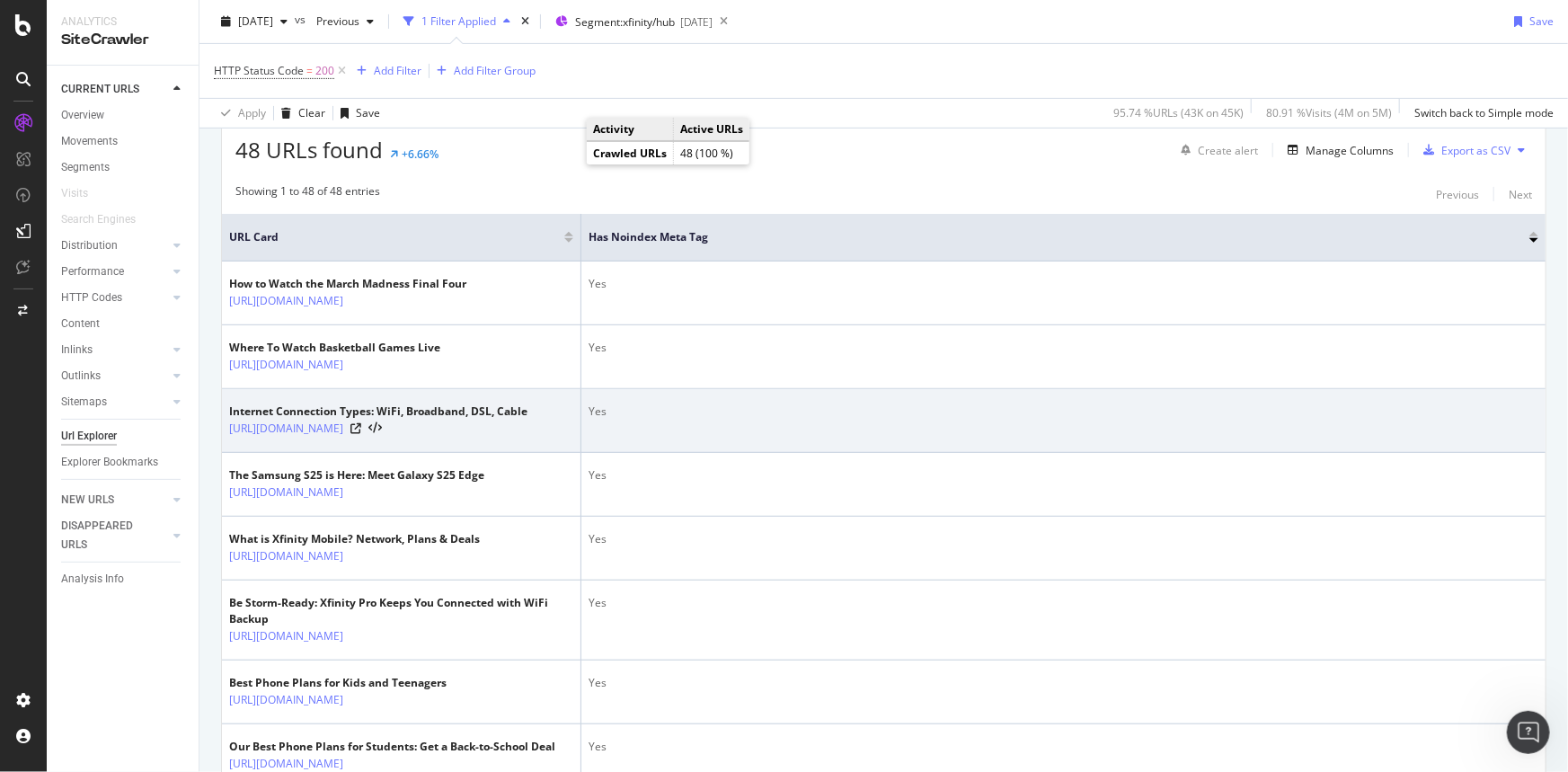
scroll to position [244, 0]
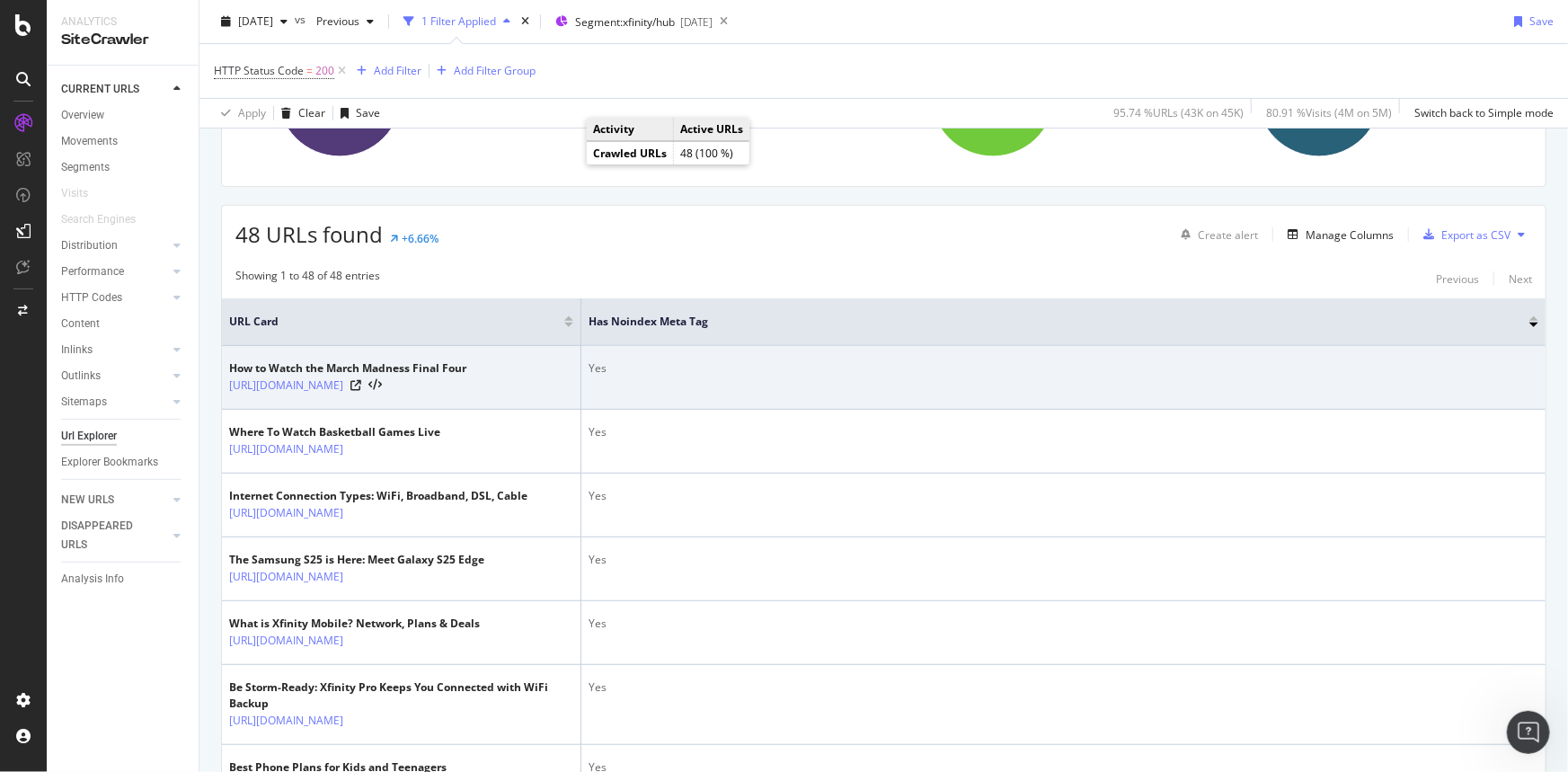
click at [226, 370] on td "How to Watch the March Madness Final Four [URL][DOMAIN_NAME]" at bounding box center [402, 378] width 359 height 64
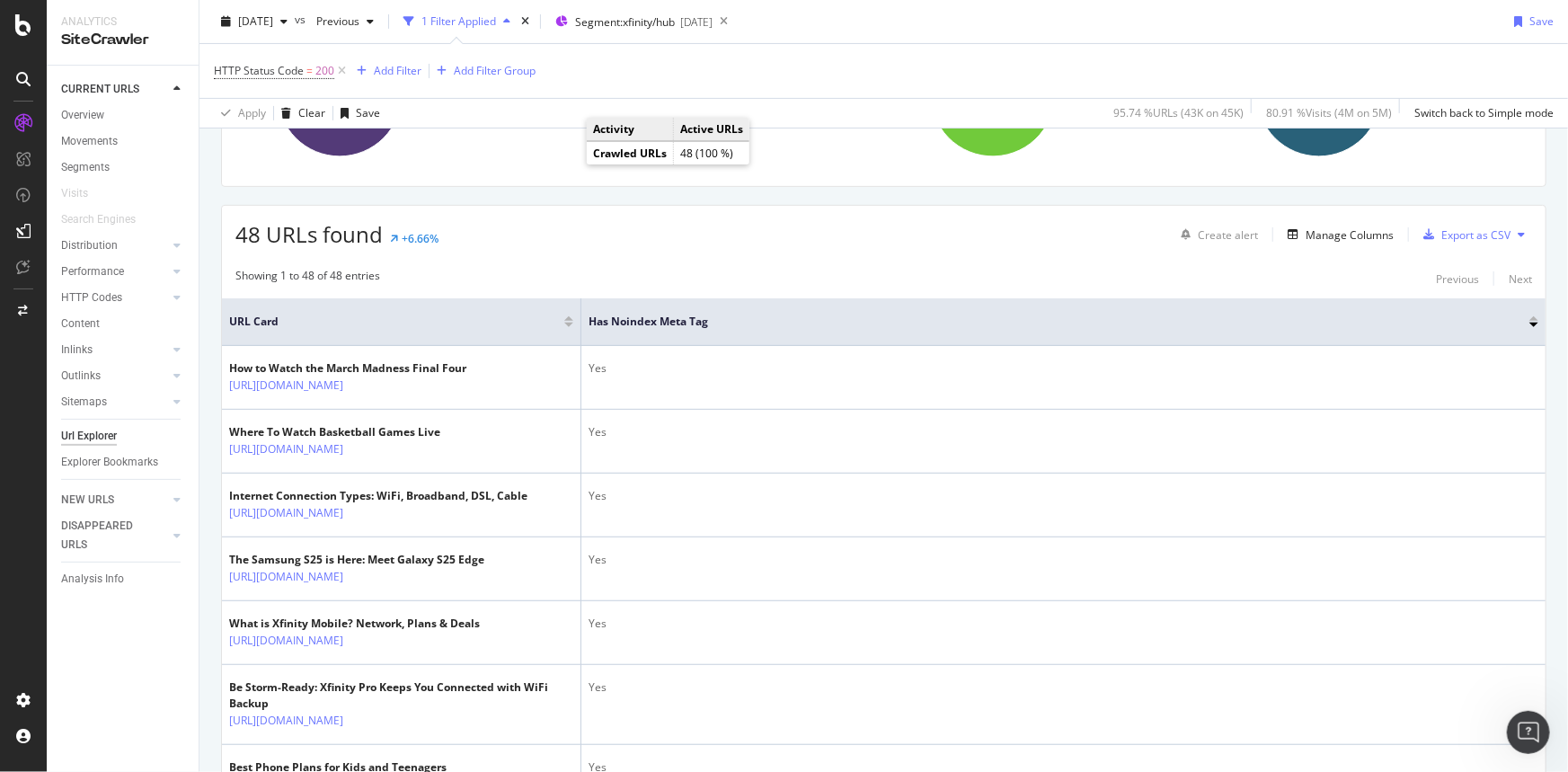
copy tbody "How to Watch the March Madness Final Four [URL][DOMAIN_NAME] Yes Where To Watch…"
